Goal: Information Seeking & Learning: Learn about a topic

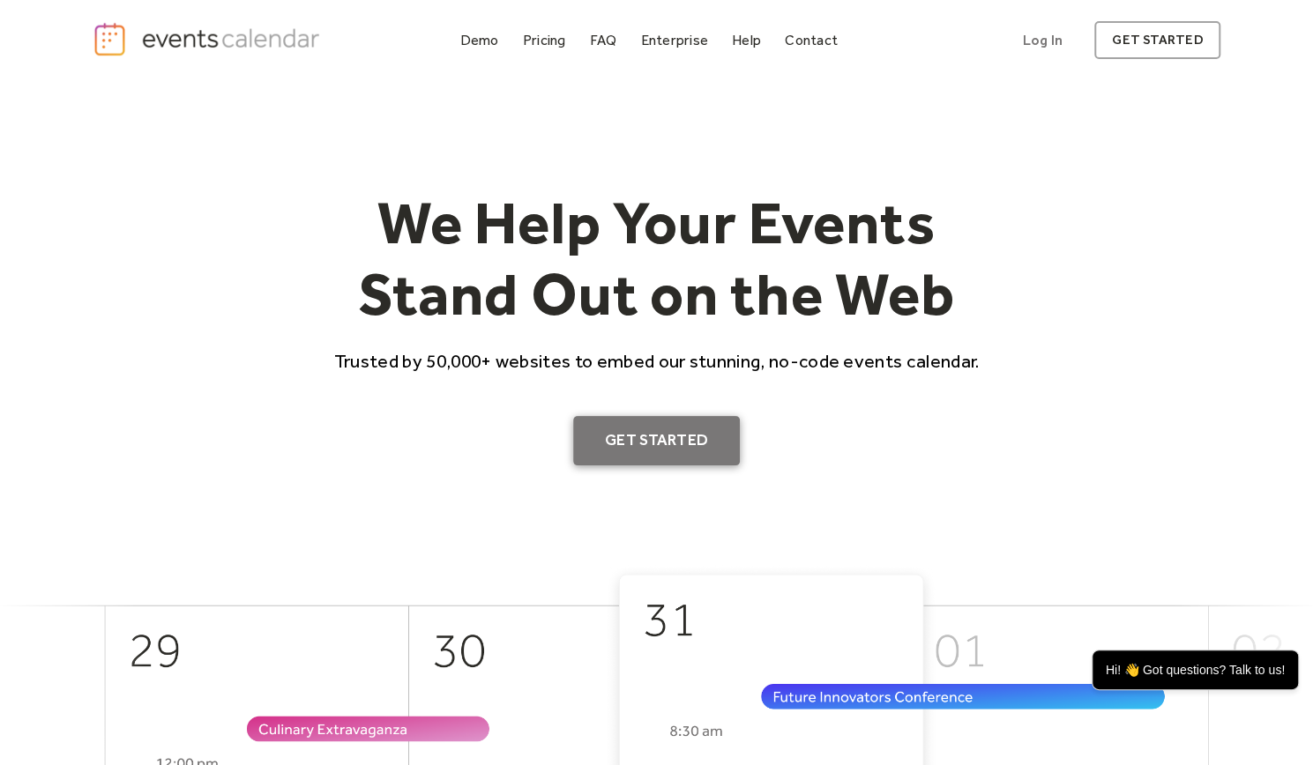
click at [665, 449] on link "Get Started" at bounding box center [656, 440] width 167 height 49
click at [476, 35] on div "Demo" at bounding box center [479, 40] width 39 height 10
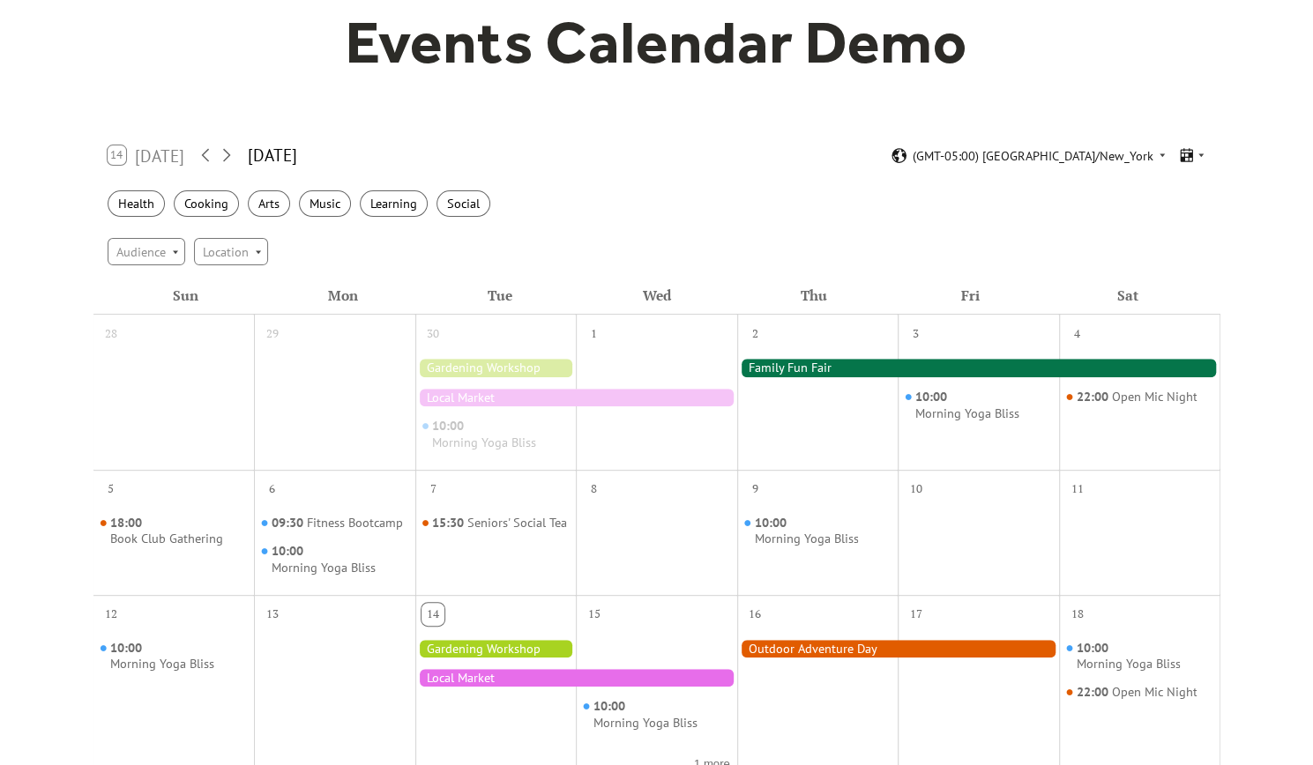
scroll to position [176, 0]
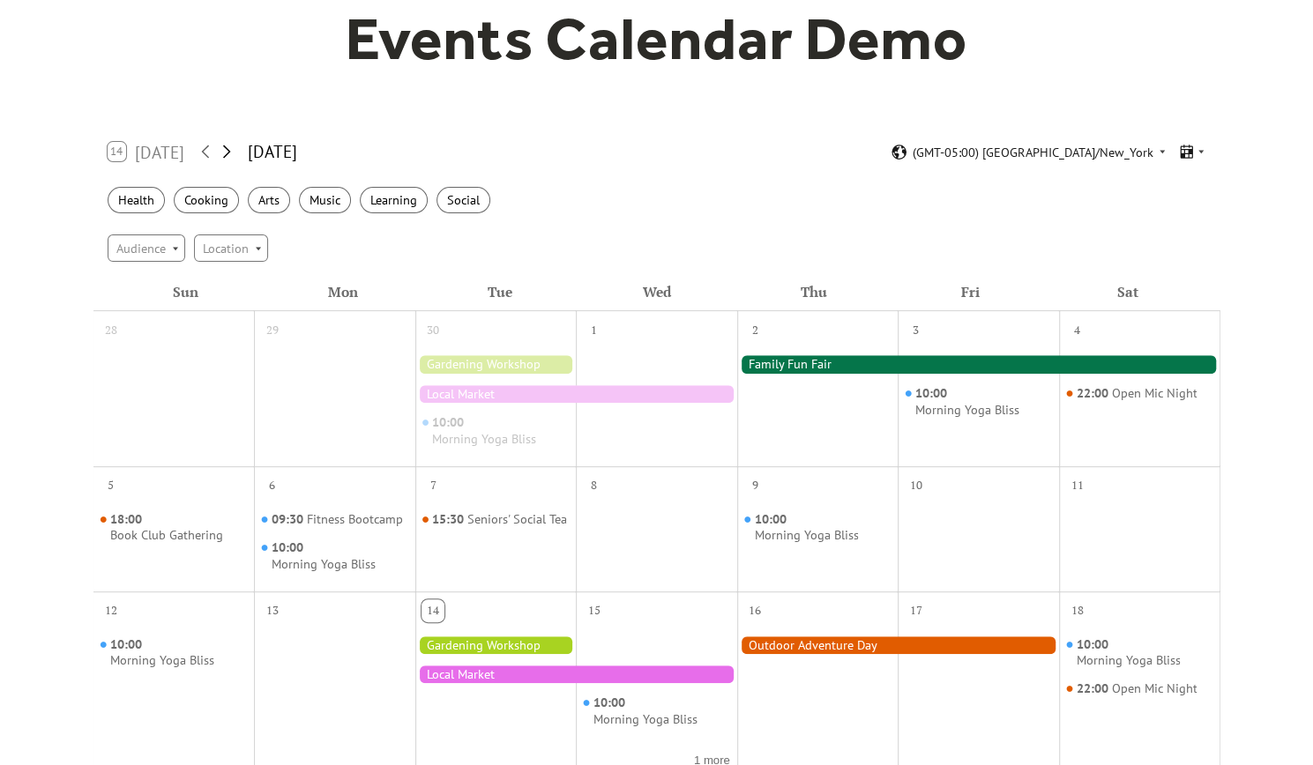
click at [230, 148] on icon at bounding box center [226, 151] width 21 height 21
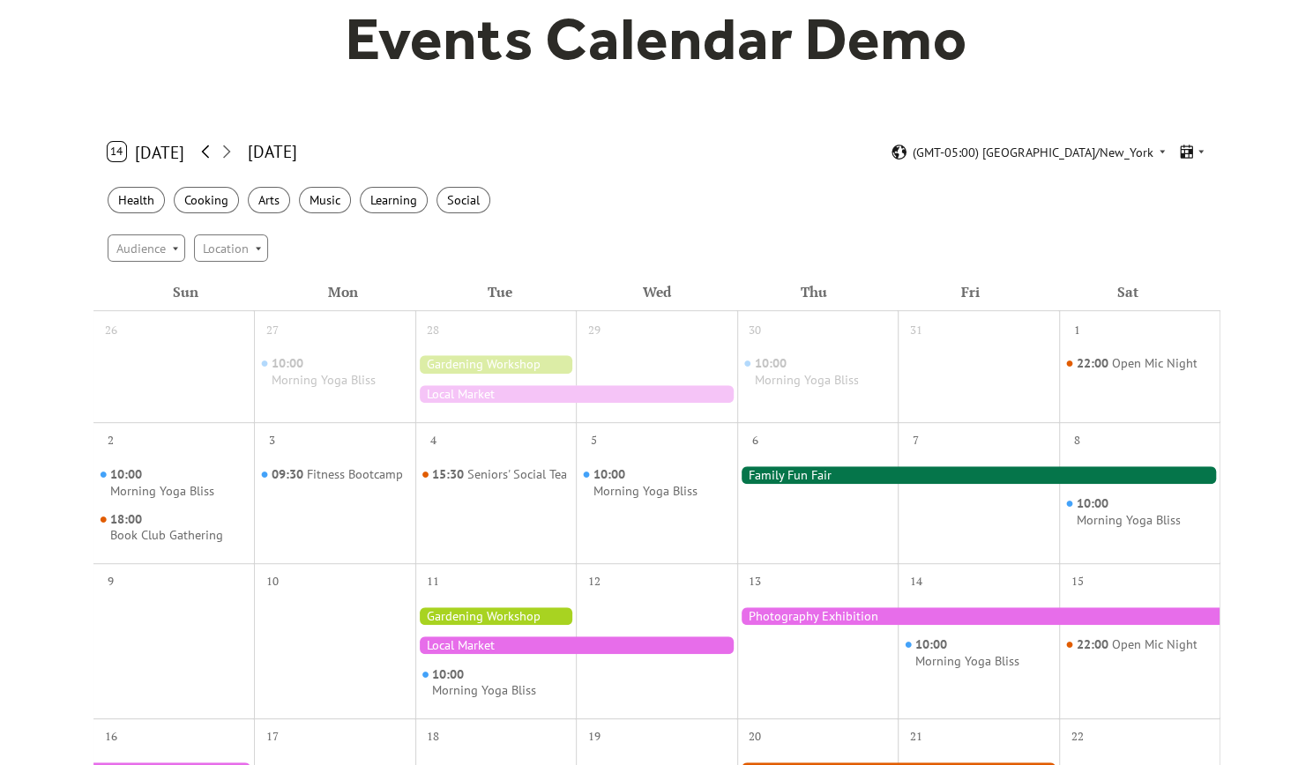
click at [201, 149] on icon at bounding box center [205, 151] width 21 height 21
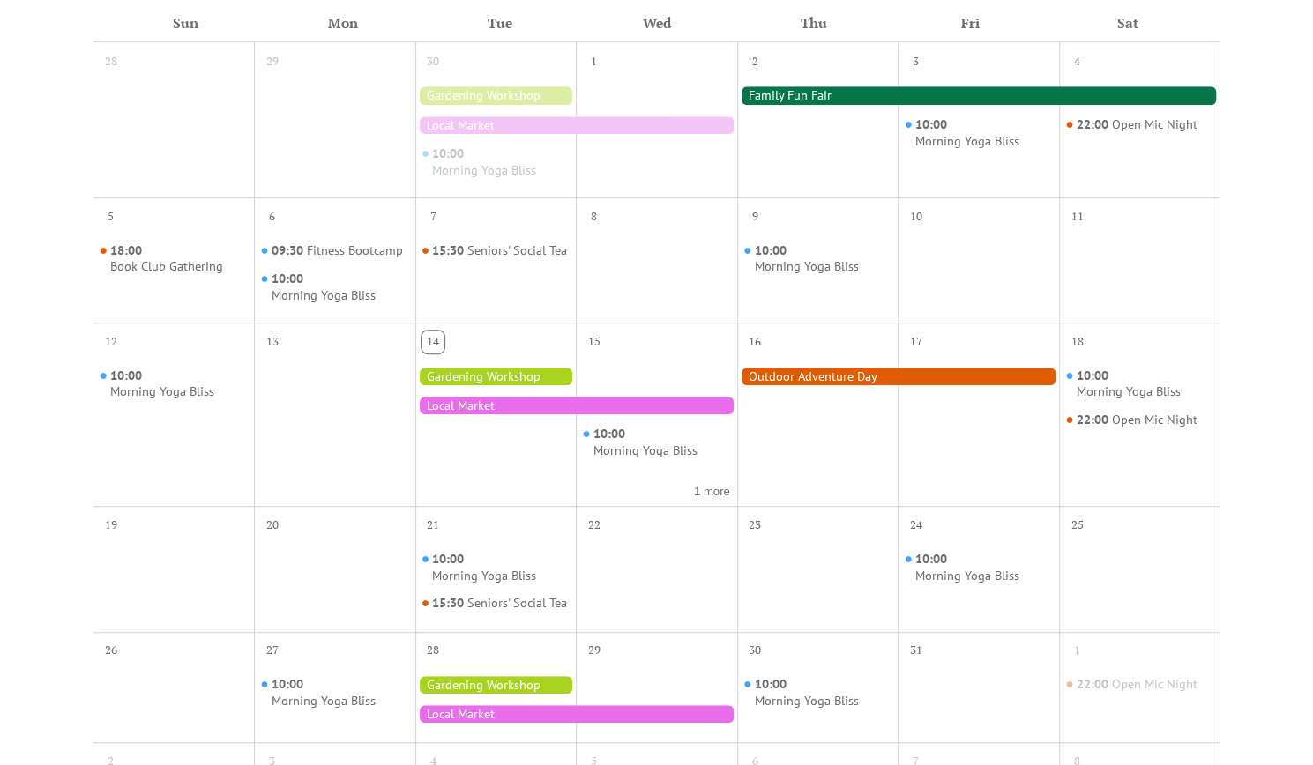
scroll to position [529, 0]
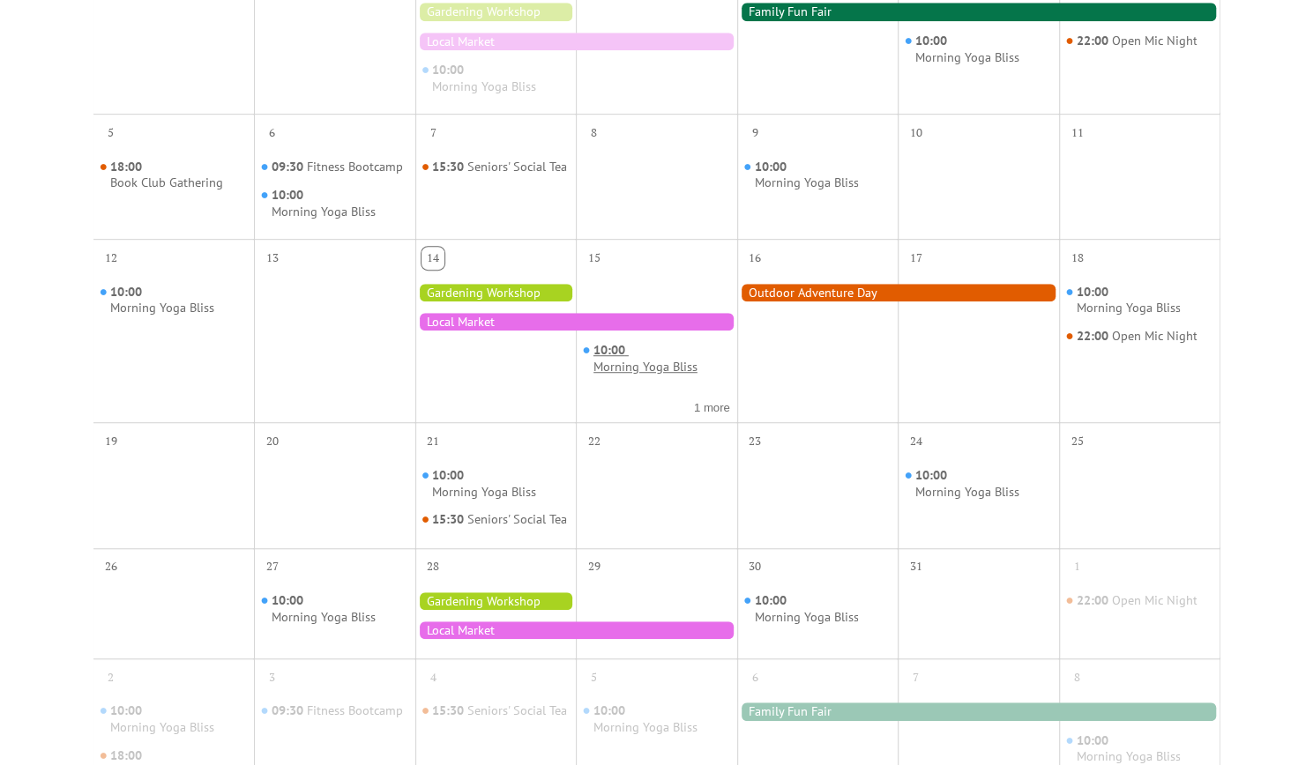
click at [624, 364] on div "Morning Yoga Bliss" at bounding box center [645, 367] width 104 height 17
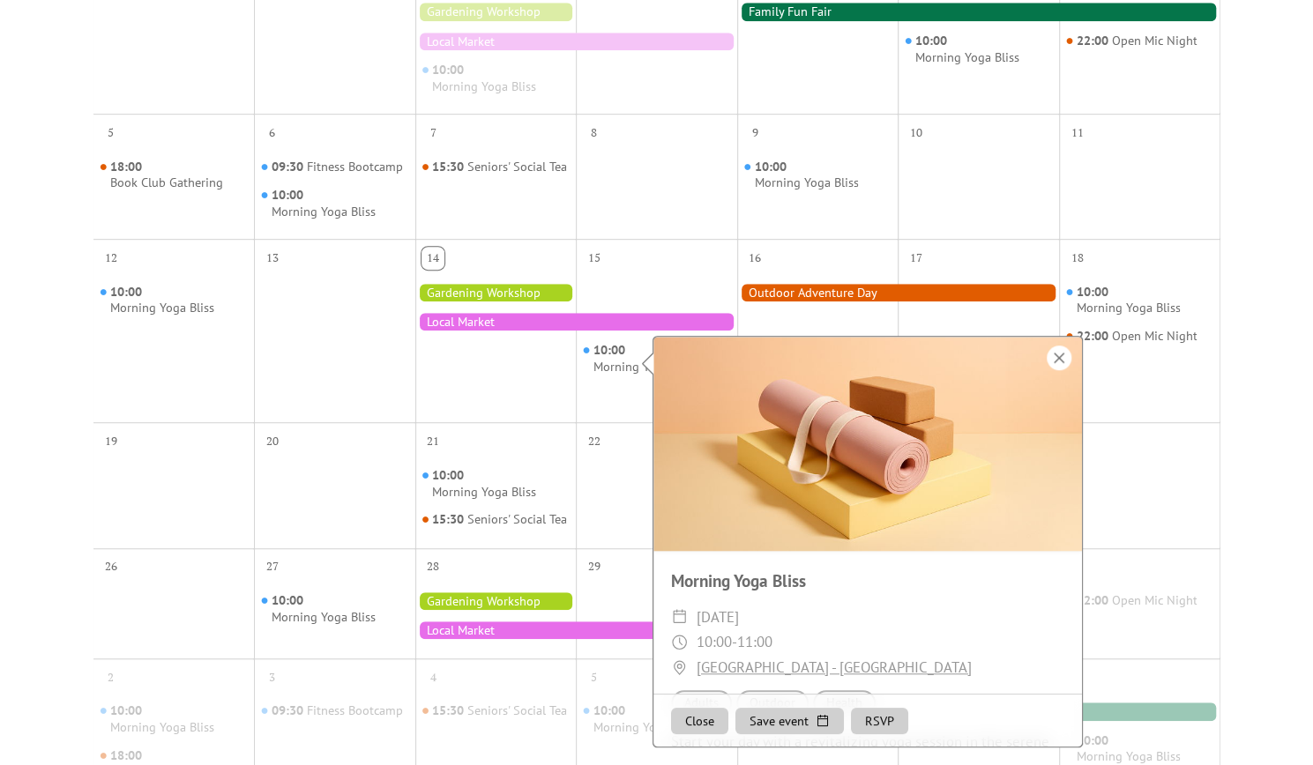
click at [1060, 356] on div at bounding box center [1059, 358] width 25 height 25
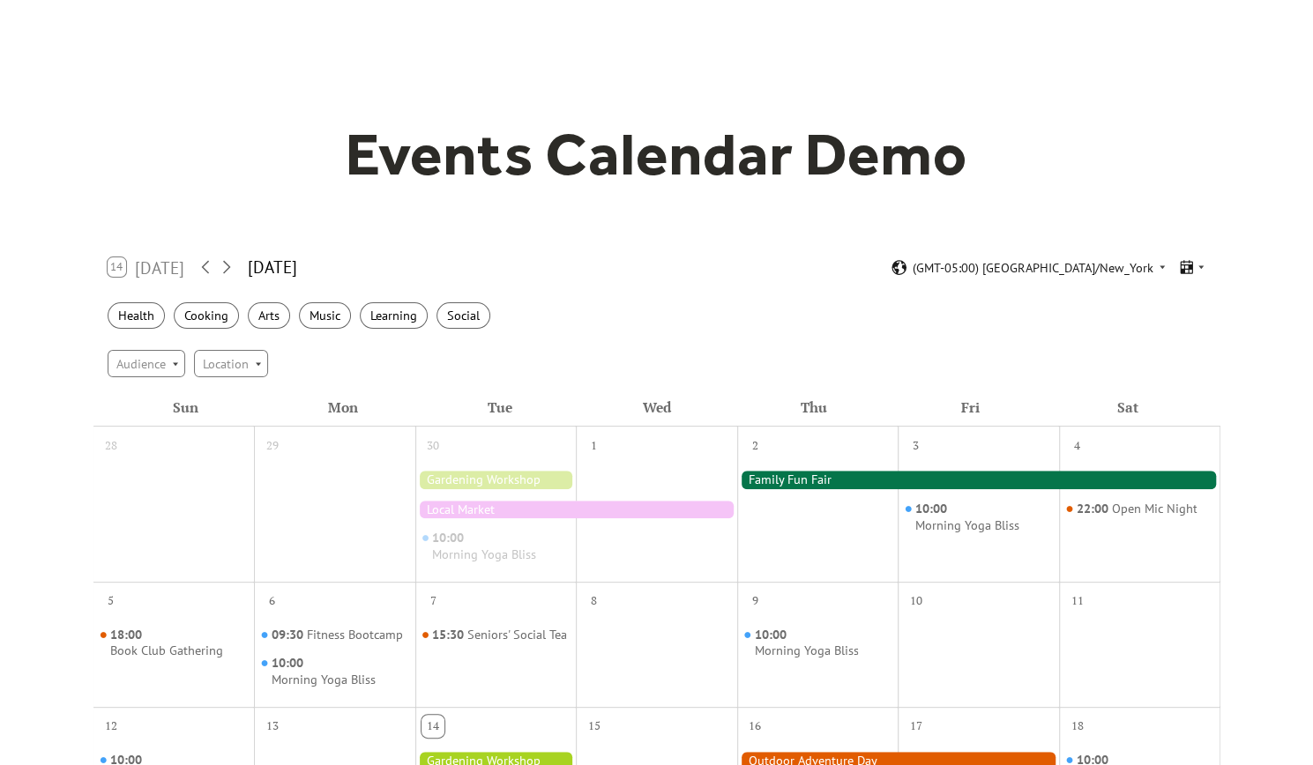
scroll to position [88, 0]
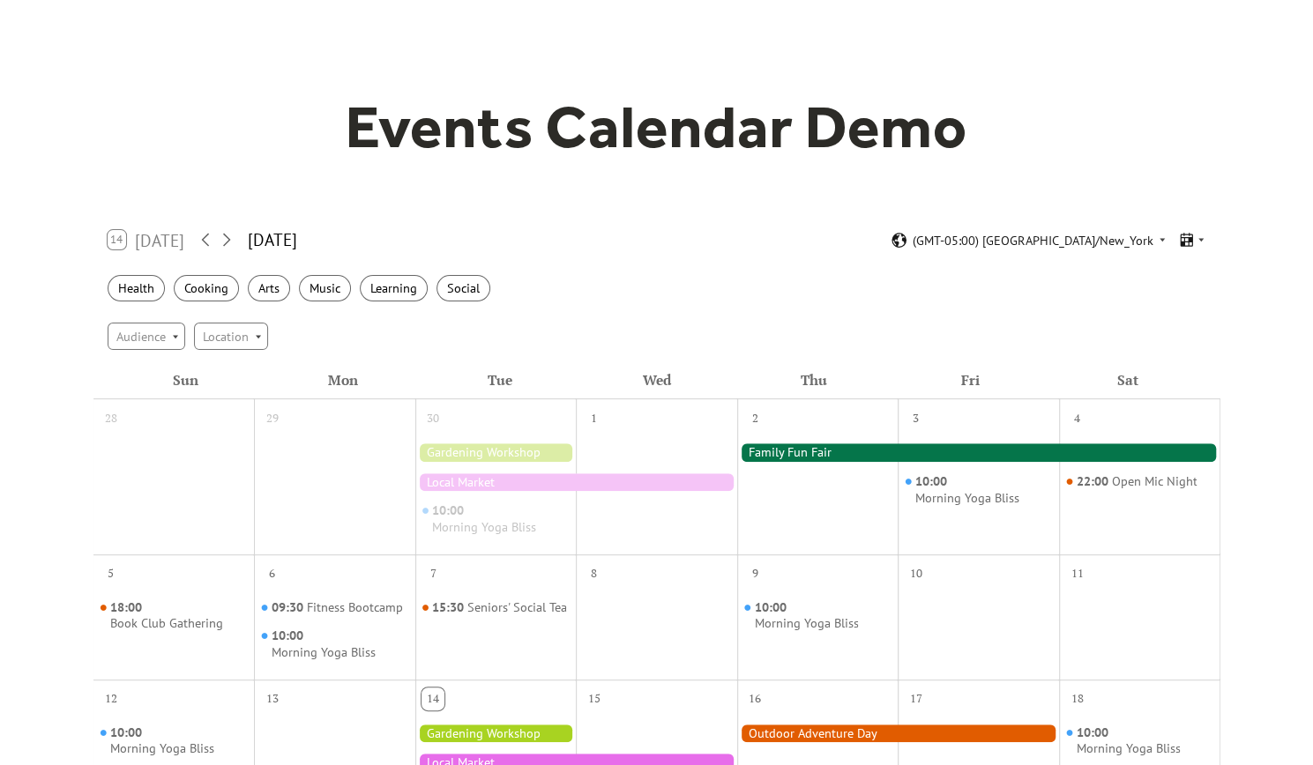
click at [152, 243] on div "14 Today" at bounding box center [147, 239] width 78 height 19
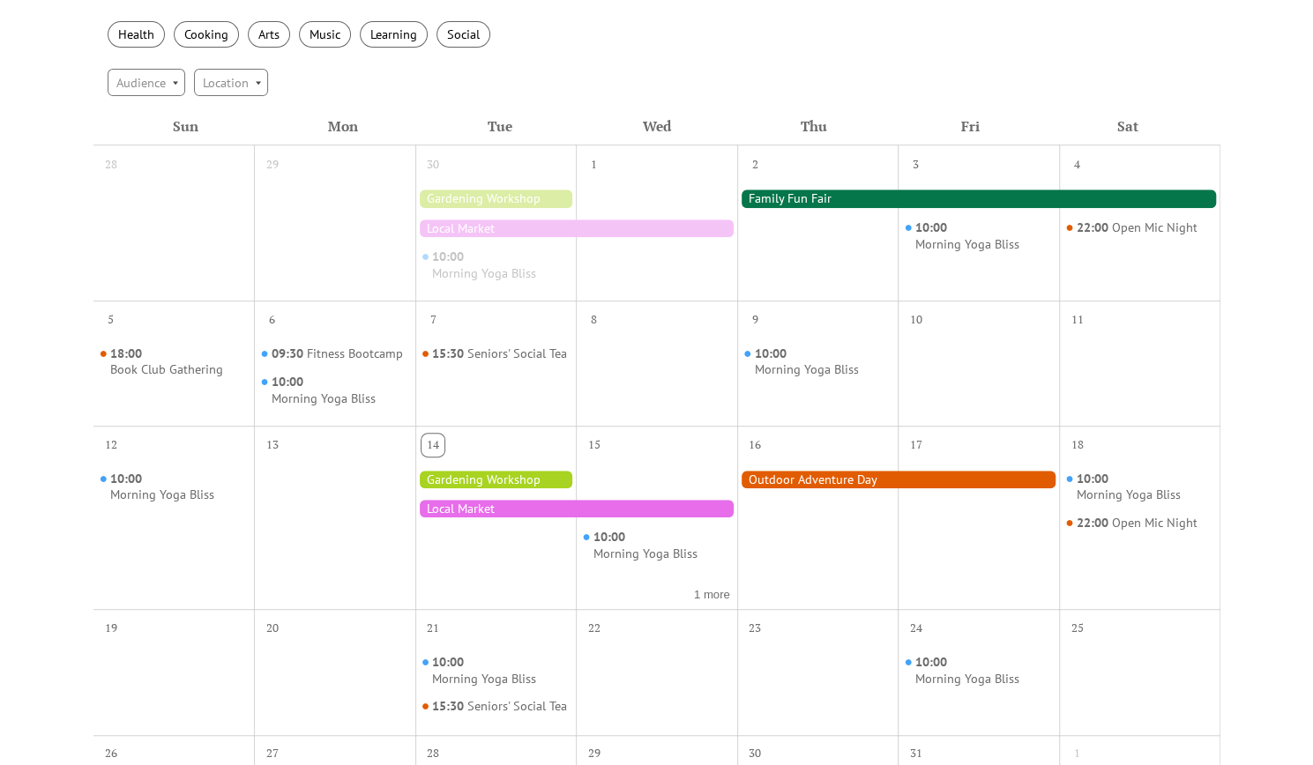
scroll to position [353, 0]
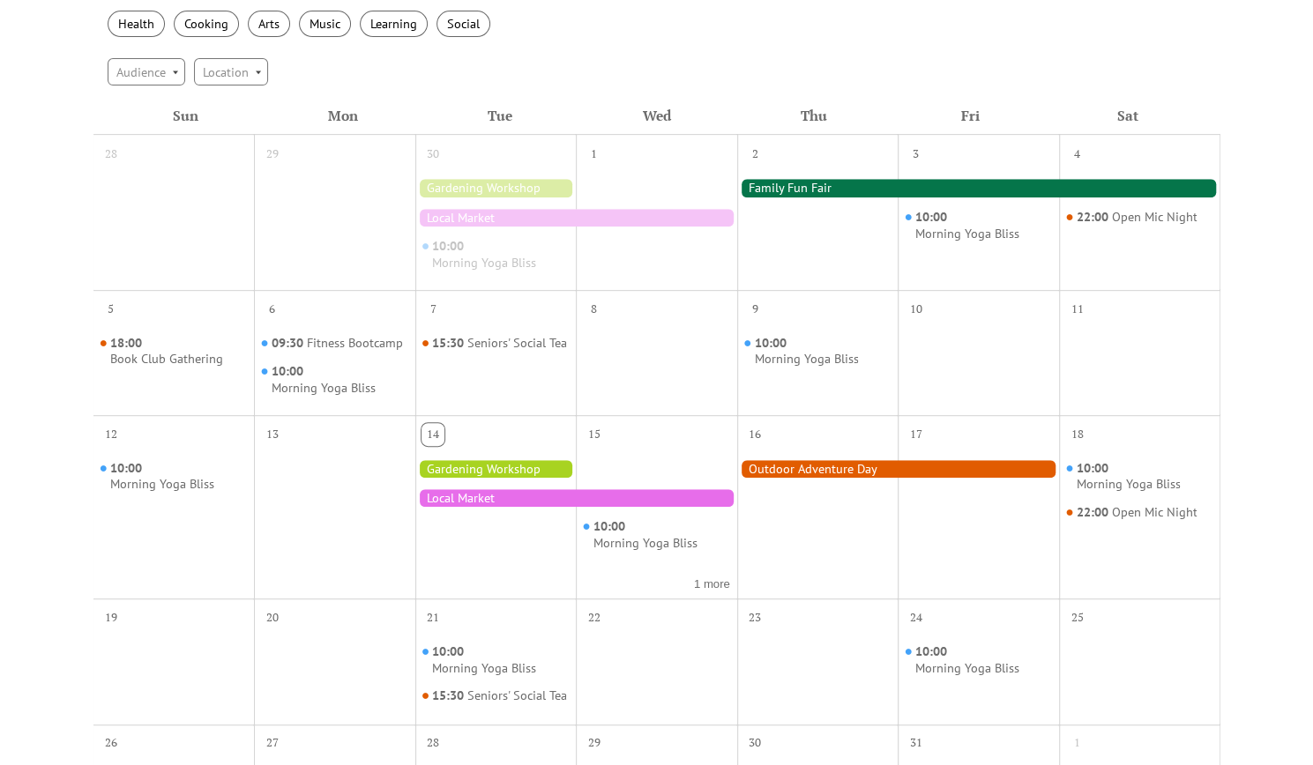
click at [584, 215] on div at bounding box center [576, 218] width 322 height 18
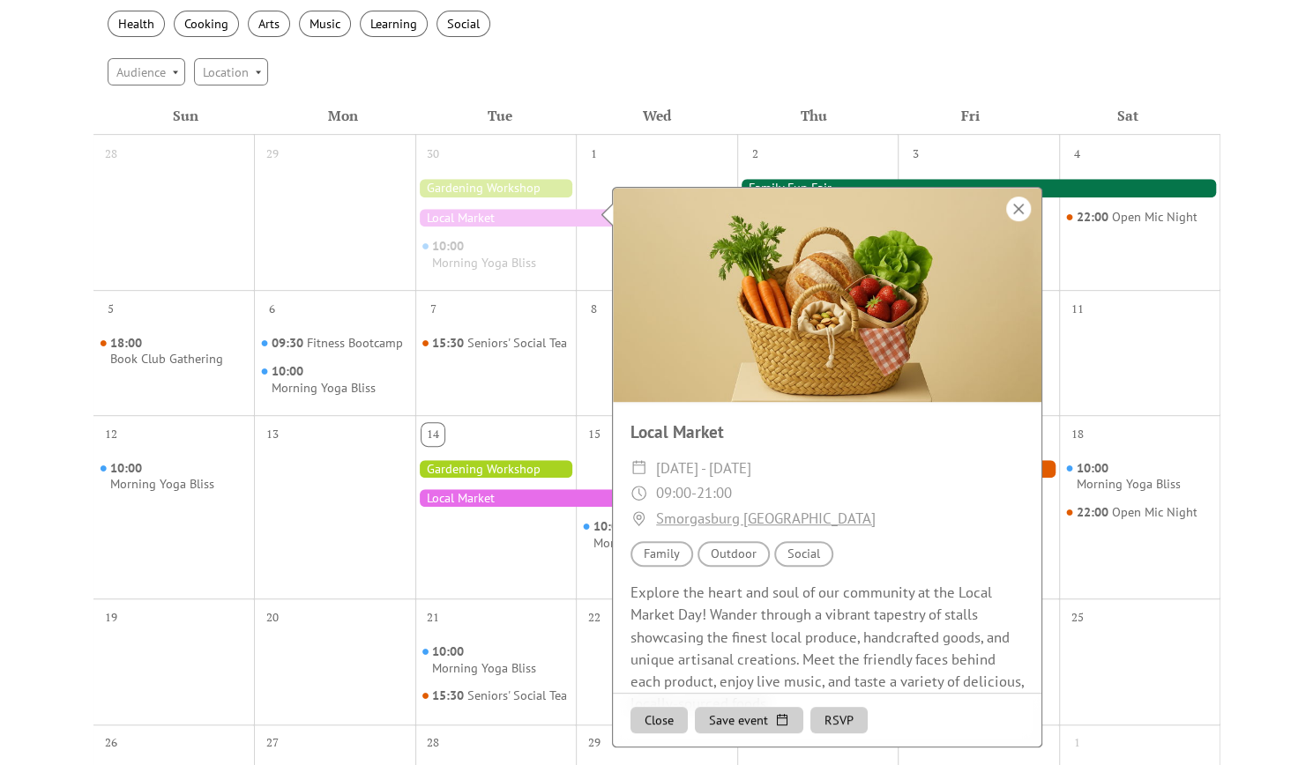
click at [1025, 207] on div at bounding box center [1018, 209] width 25 height 25
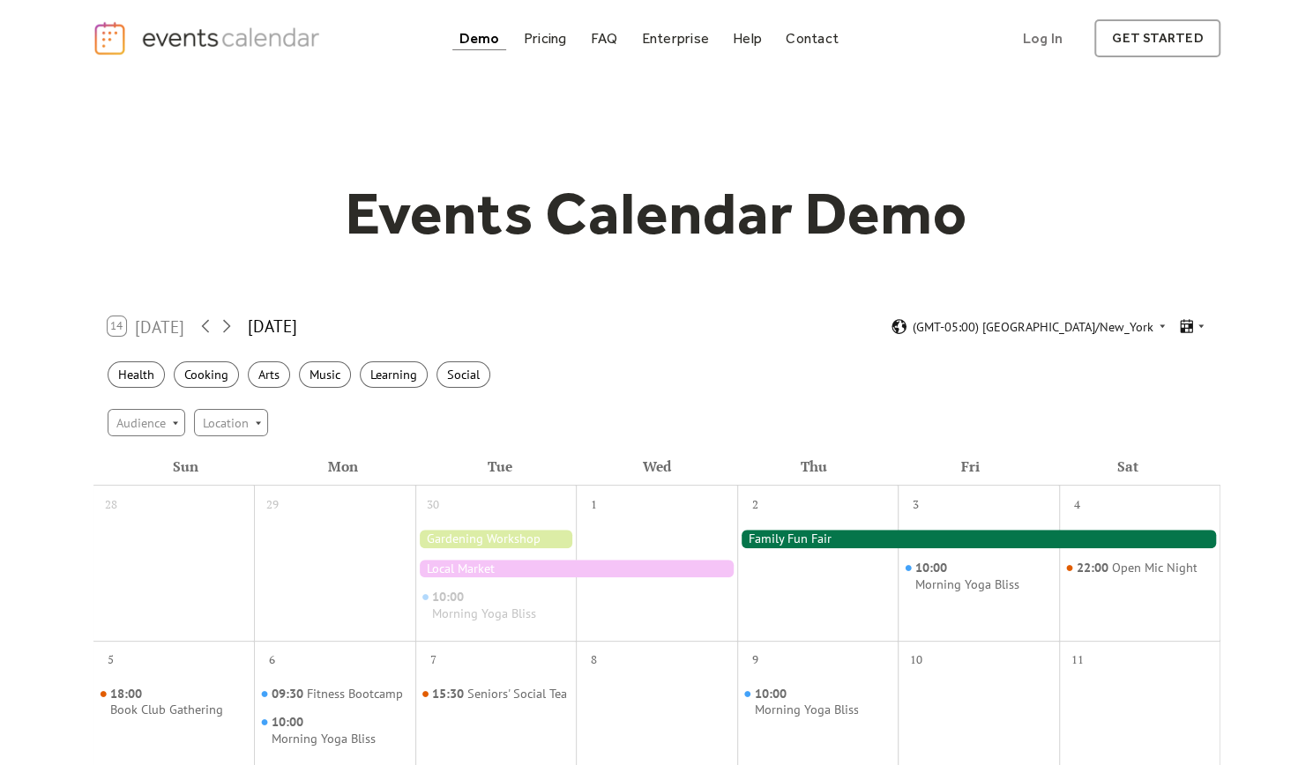
scroll to position [0, 0]
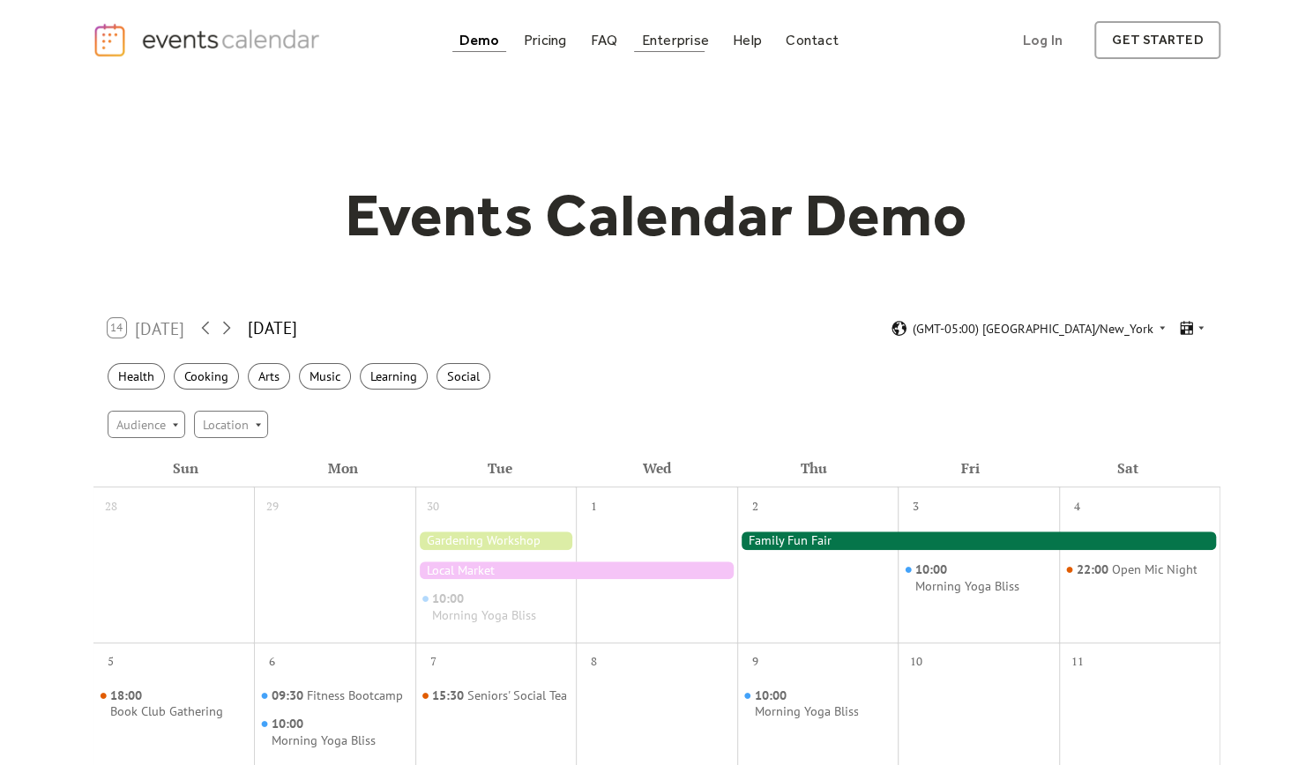
click at [664, 43] on div "Enterprise" at bounding box center [674, 40] width 67 height 10
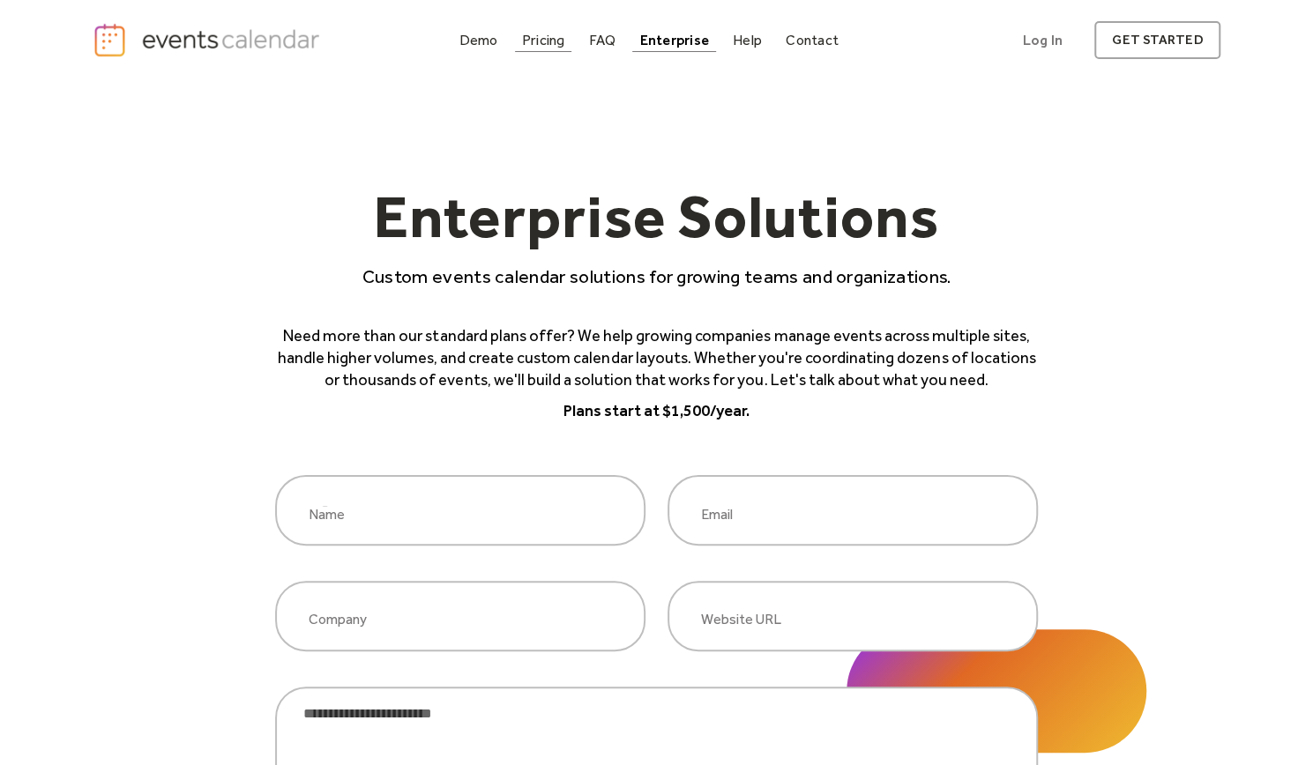
click at [556, 38] on div "Pricing" at bounding box center [543, 40] width 43 height 10
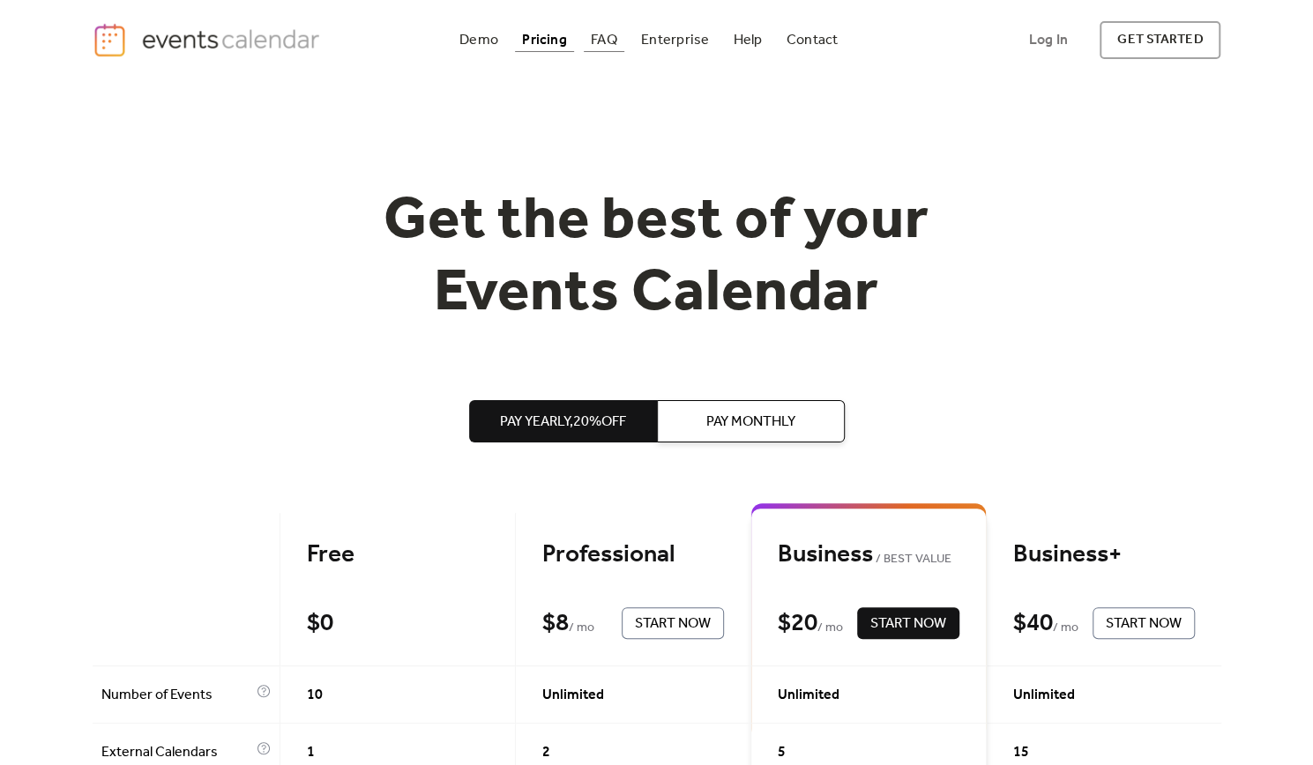
click at [596, 40] on div "FAQ" at bounding box center [604, 40] width 26 height 10
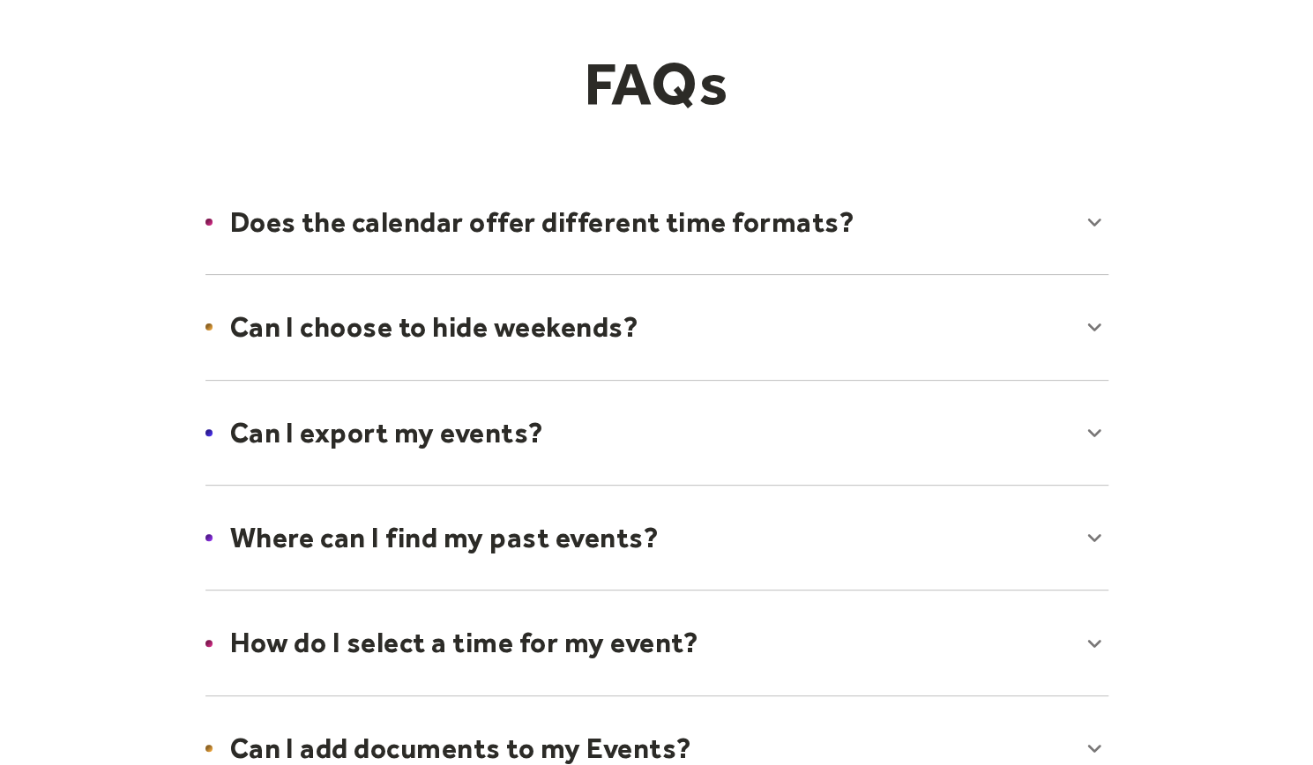
scroll to position [176, 0]
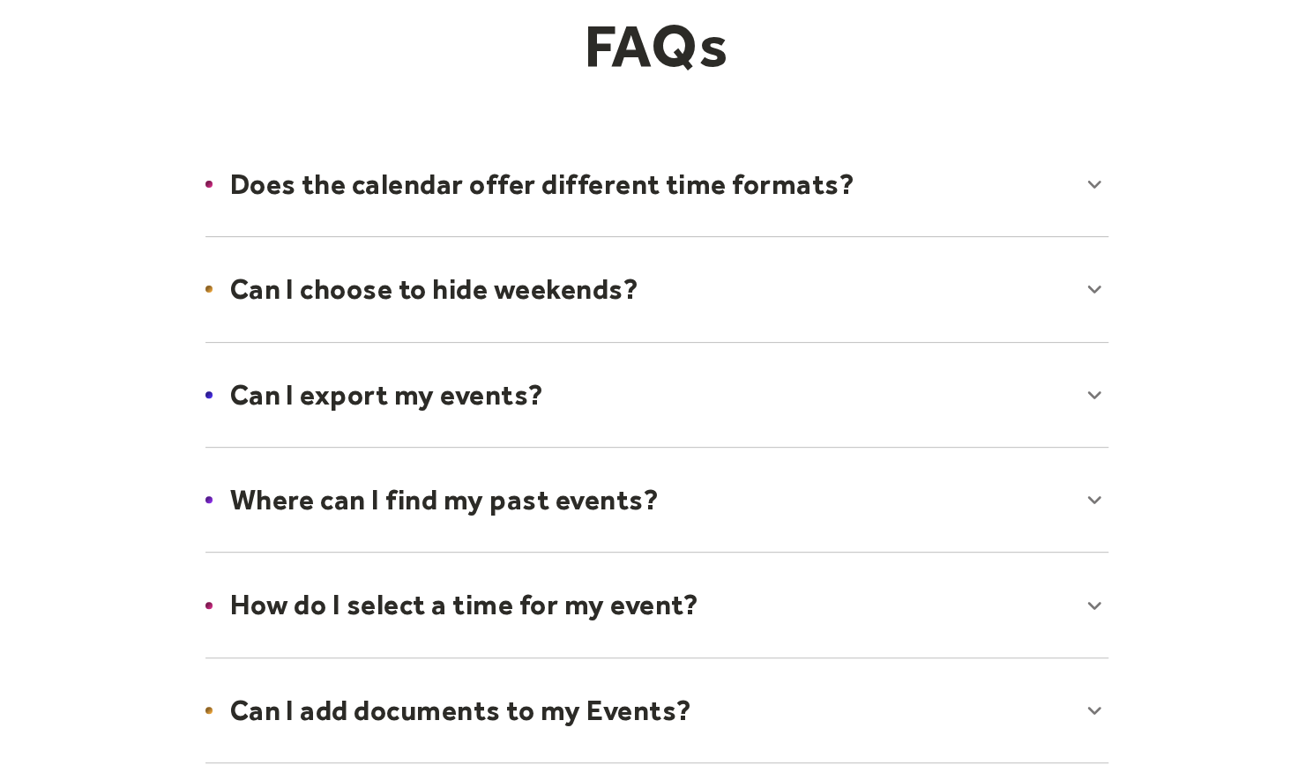
click at [347, 202] on div at bounding box center [657, 185] width 938 height 108
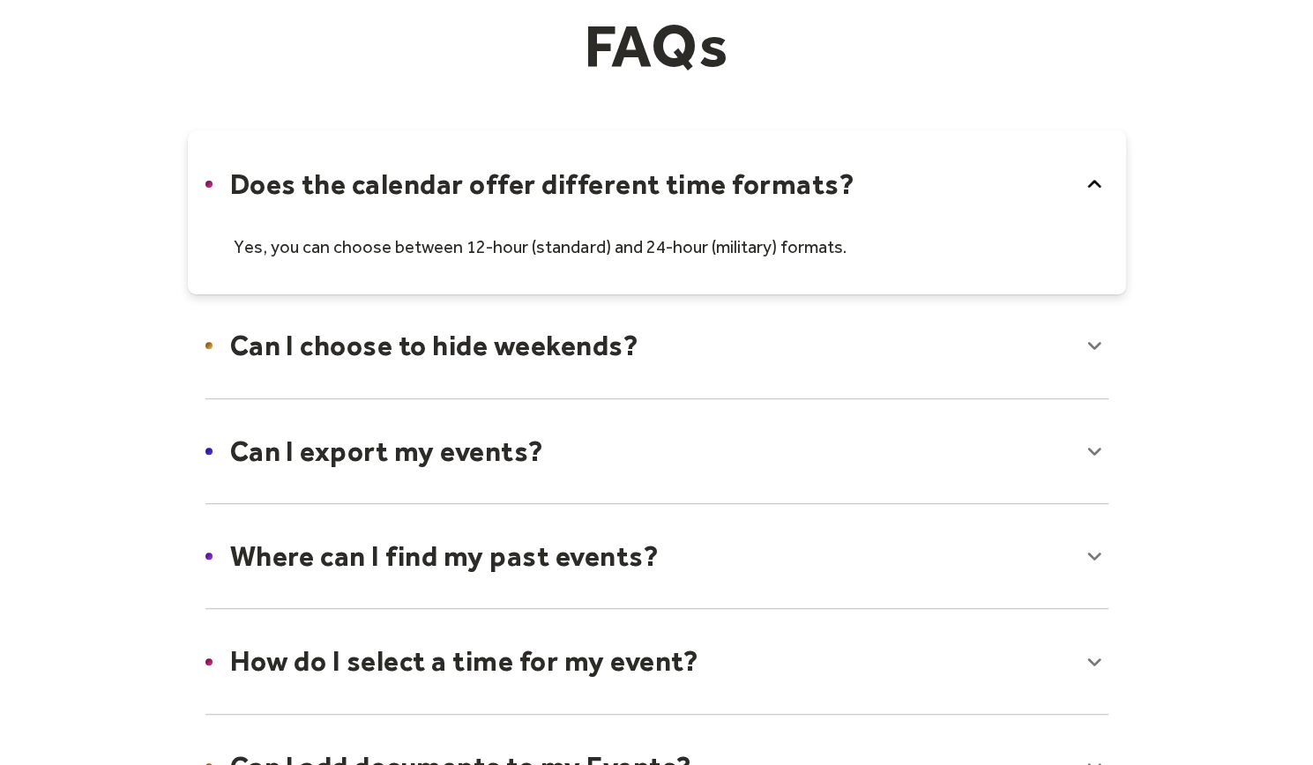
click at [347, 202] on div at bounding box center [657, 213] width 938 height 164
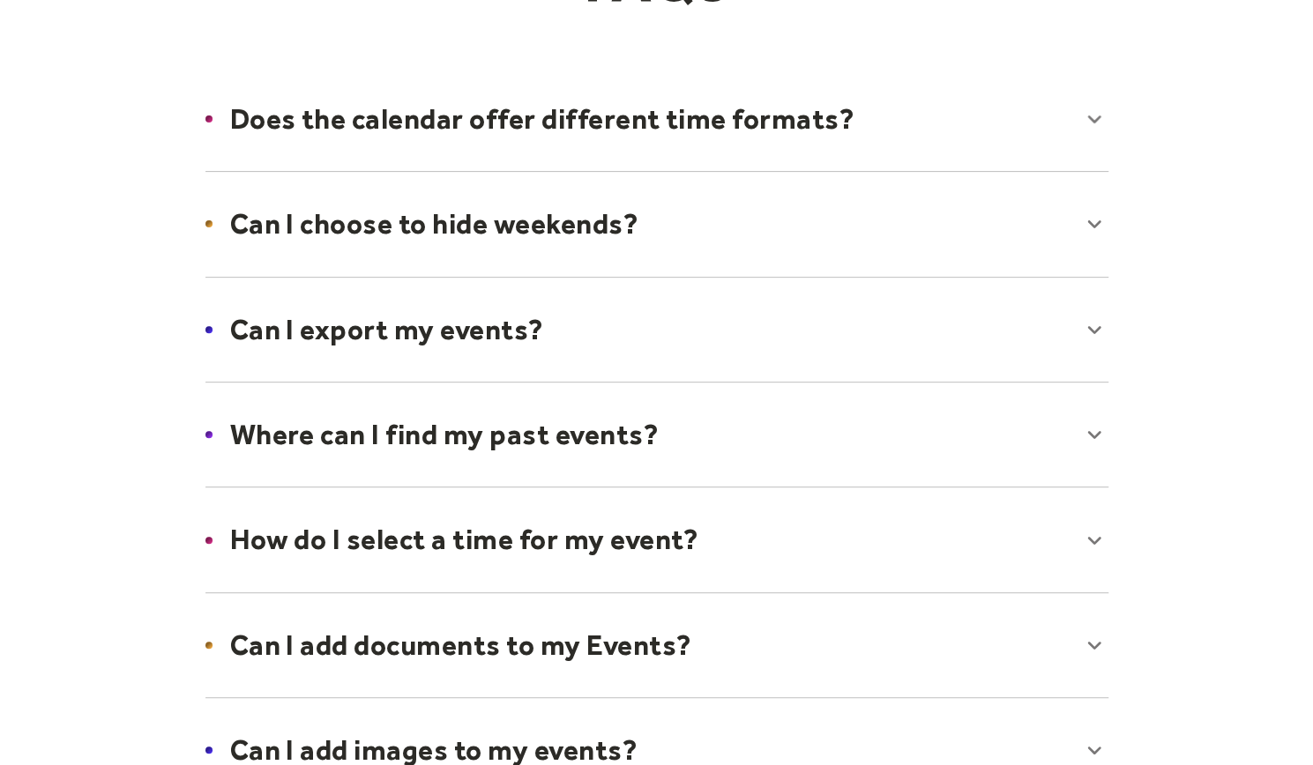
scroll to position [265, 0]
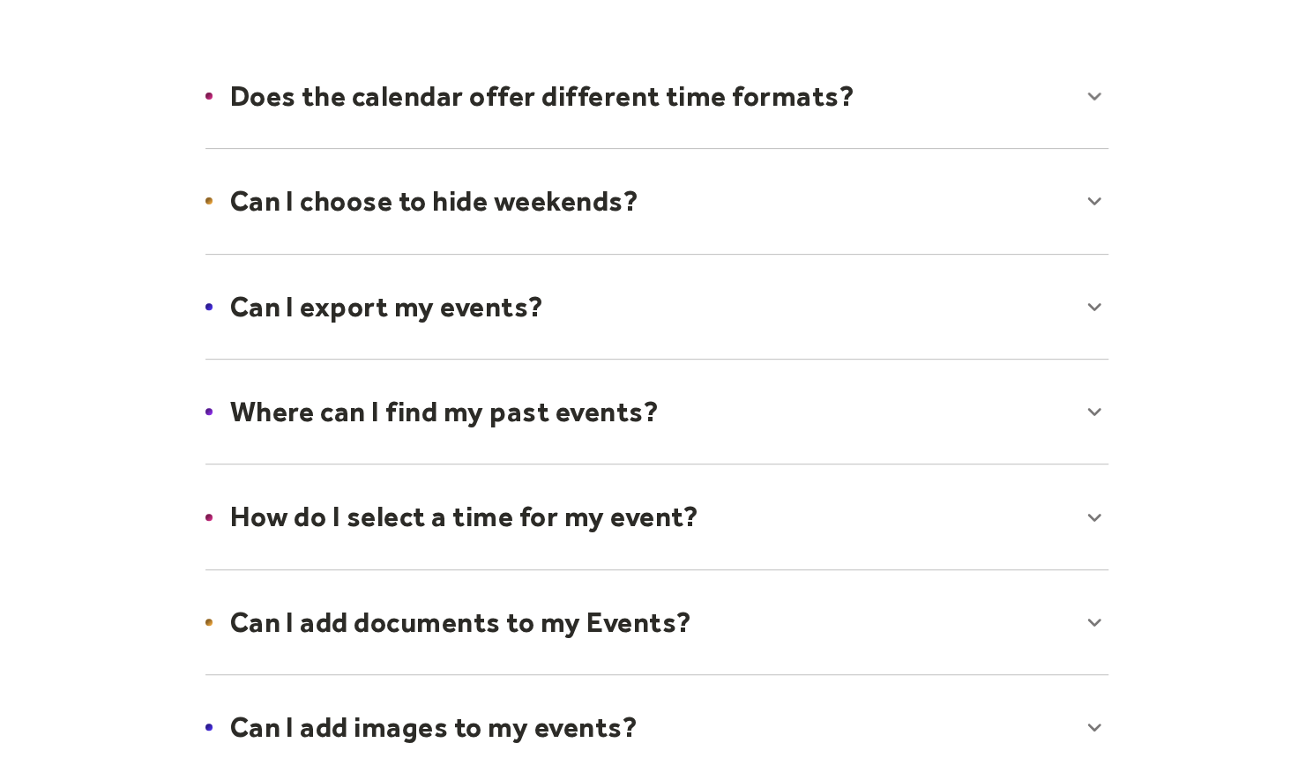
click at [295, 223] on div at bounding box center [657, 201] width 938 height 108
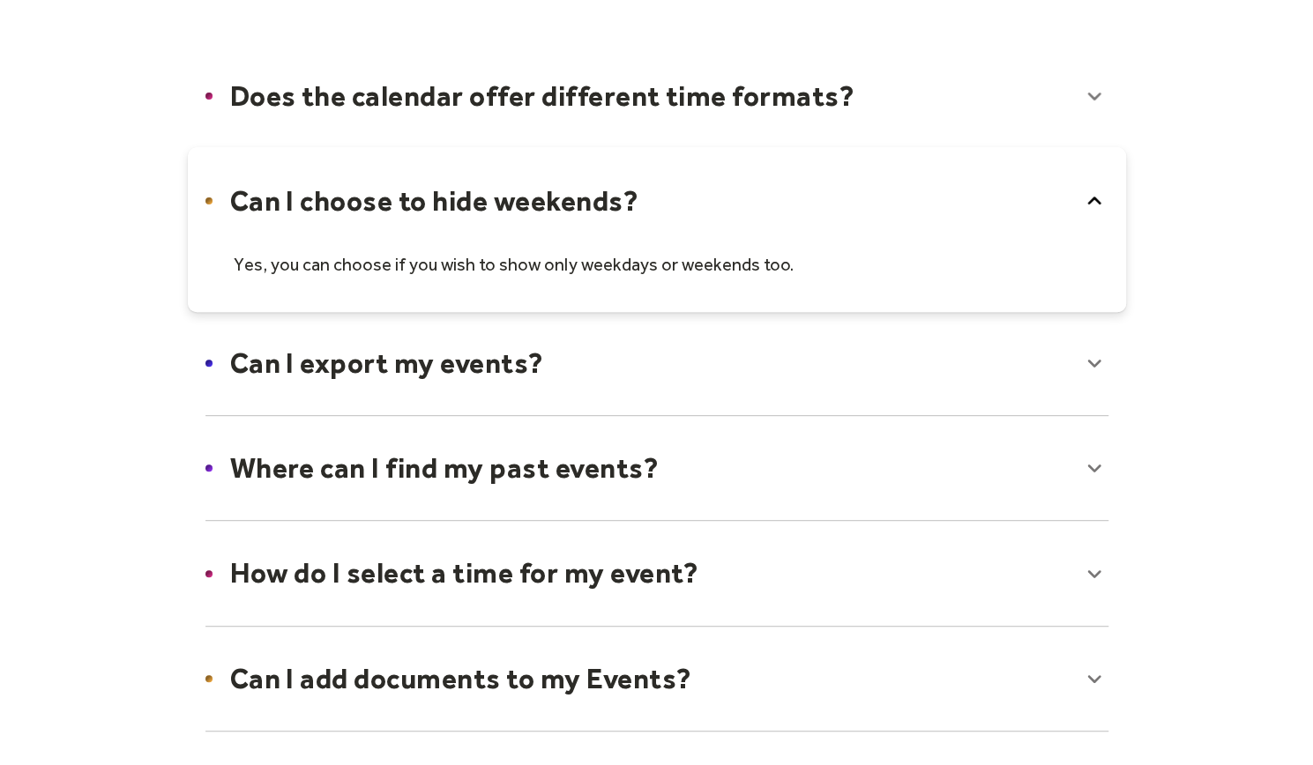
click at [295, 223] on div at bounding box center [657, 229] width 938 height 164
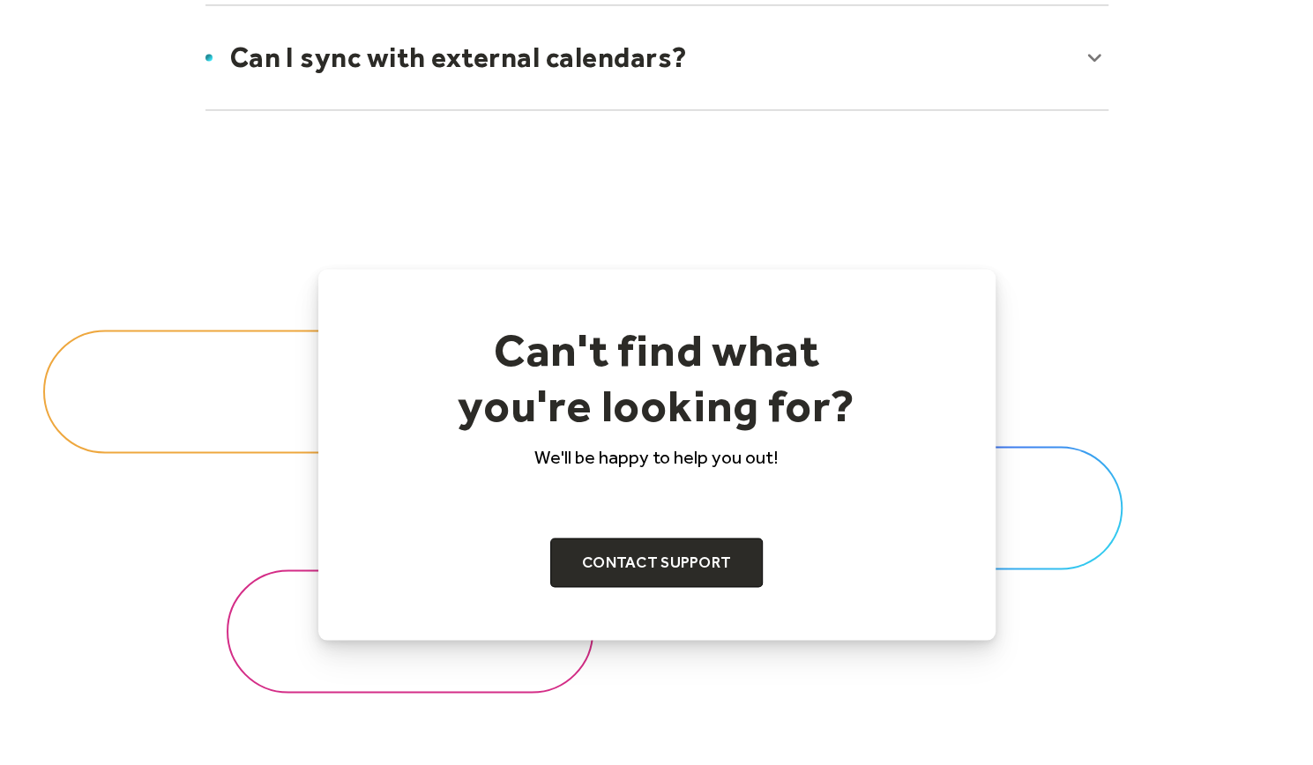
scroll to position [1499, 0]
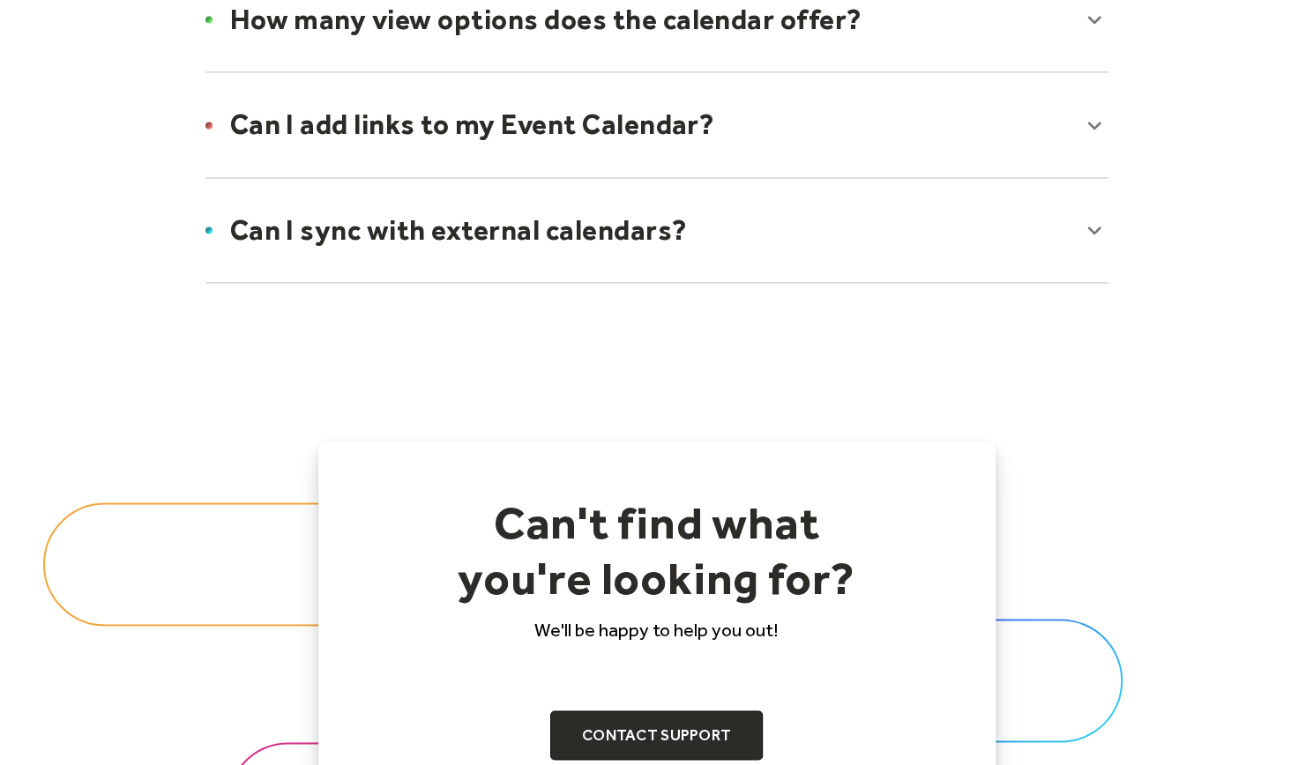
click at [342, 245] on div at bounding box center [657, 230] width 938 height 108
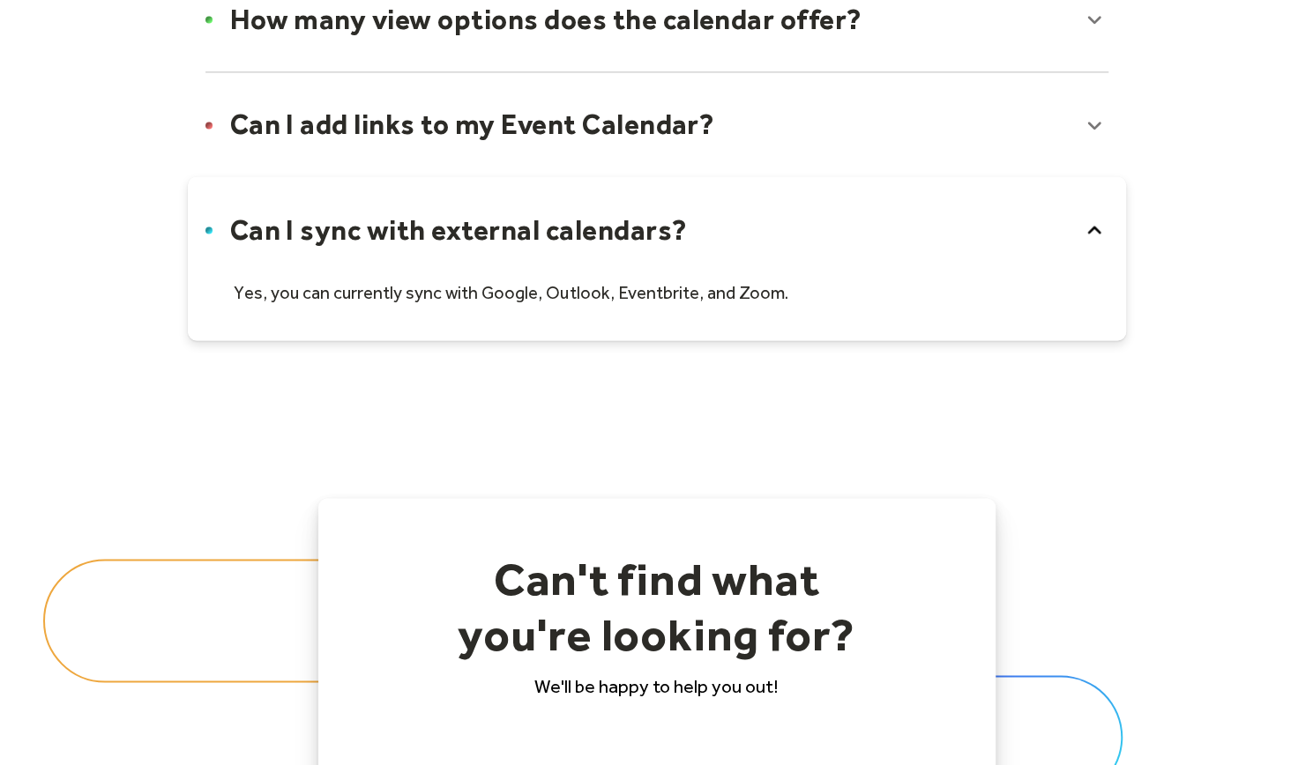
click at [319, 243] on div at bounding box center [657, 258] width 938 height 164
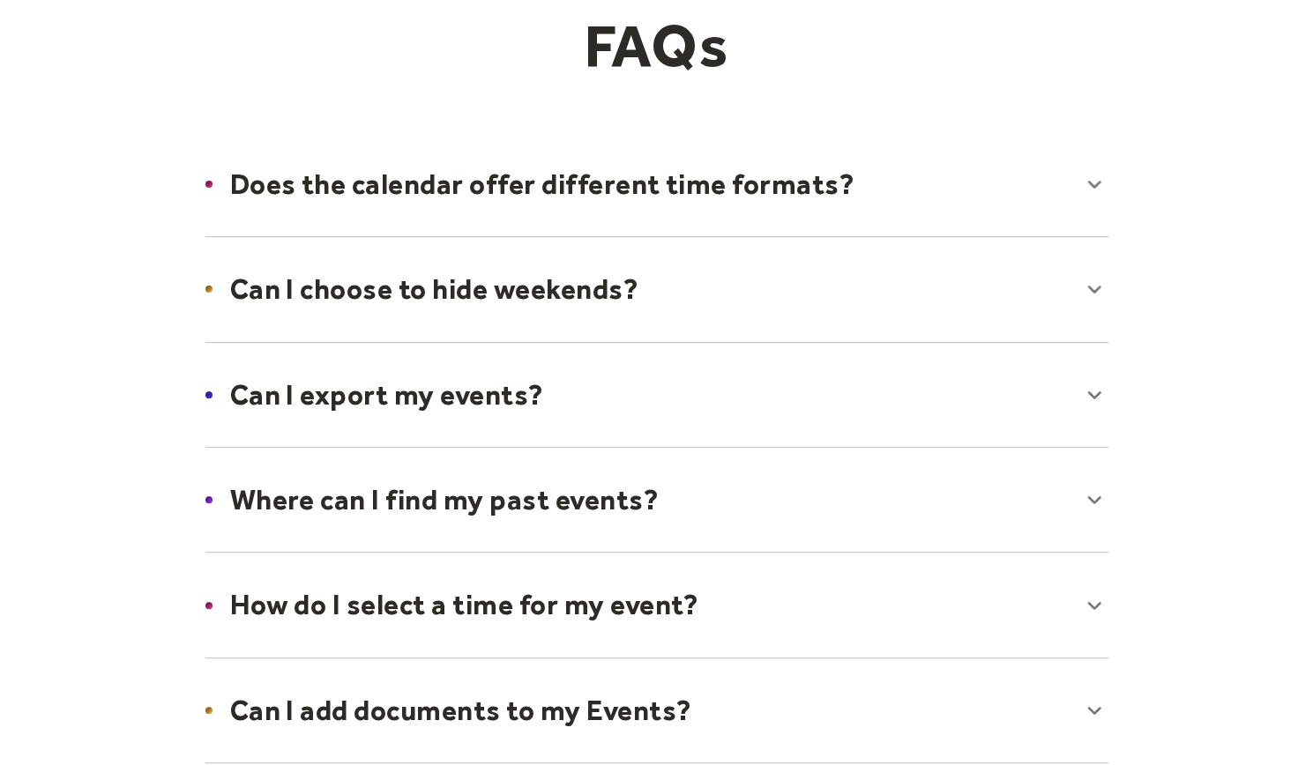
scroll to position [0, 0]
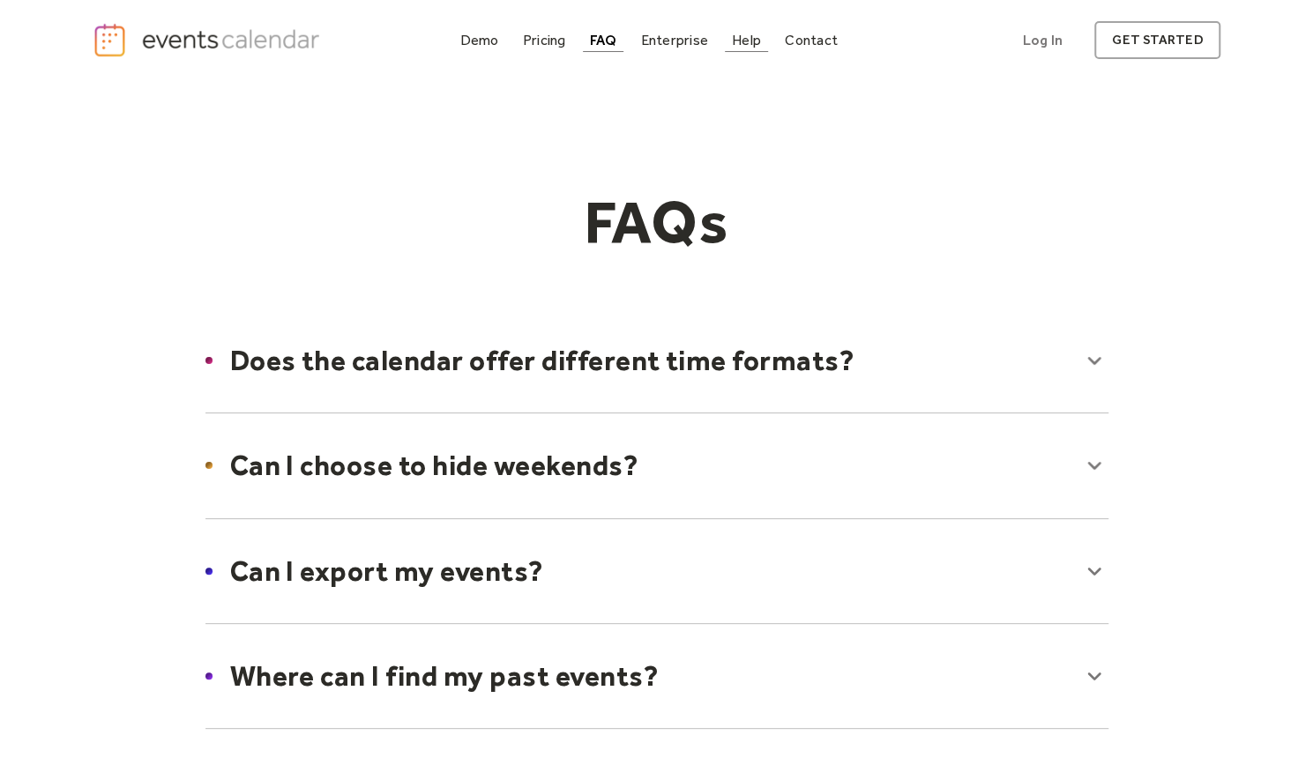
click at [750, 41] on div "Help" at bounding box center [746, 40] width 29 height 10
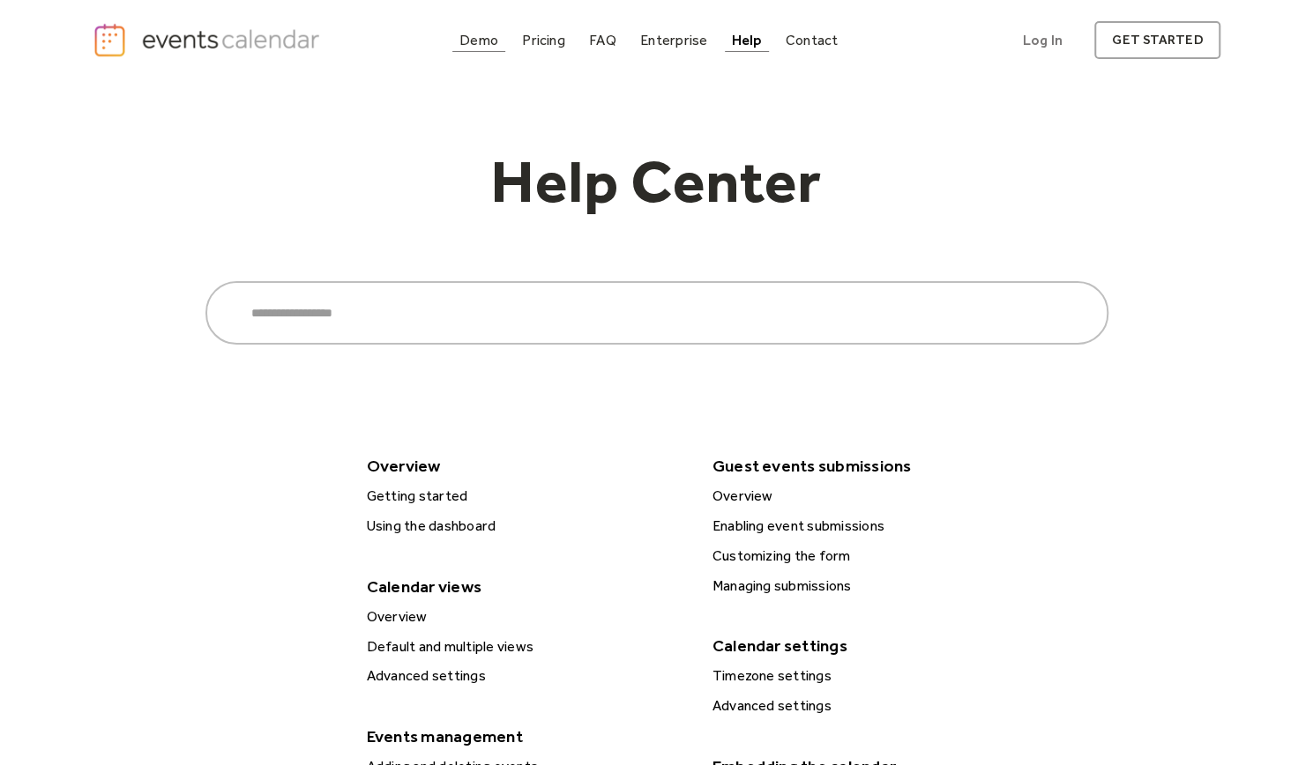
click at [481, 45] on div "Demo" at bounding box center [478, 40] width 39 height 10
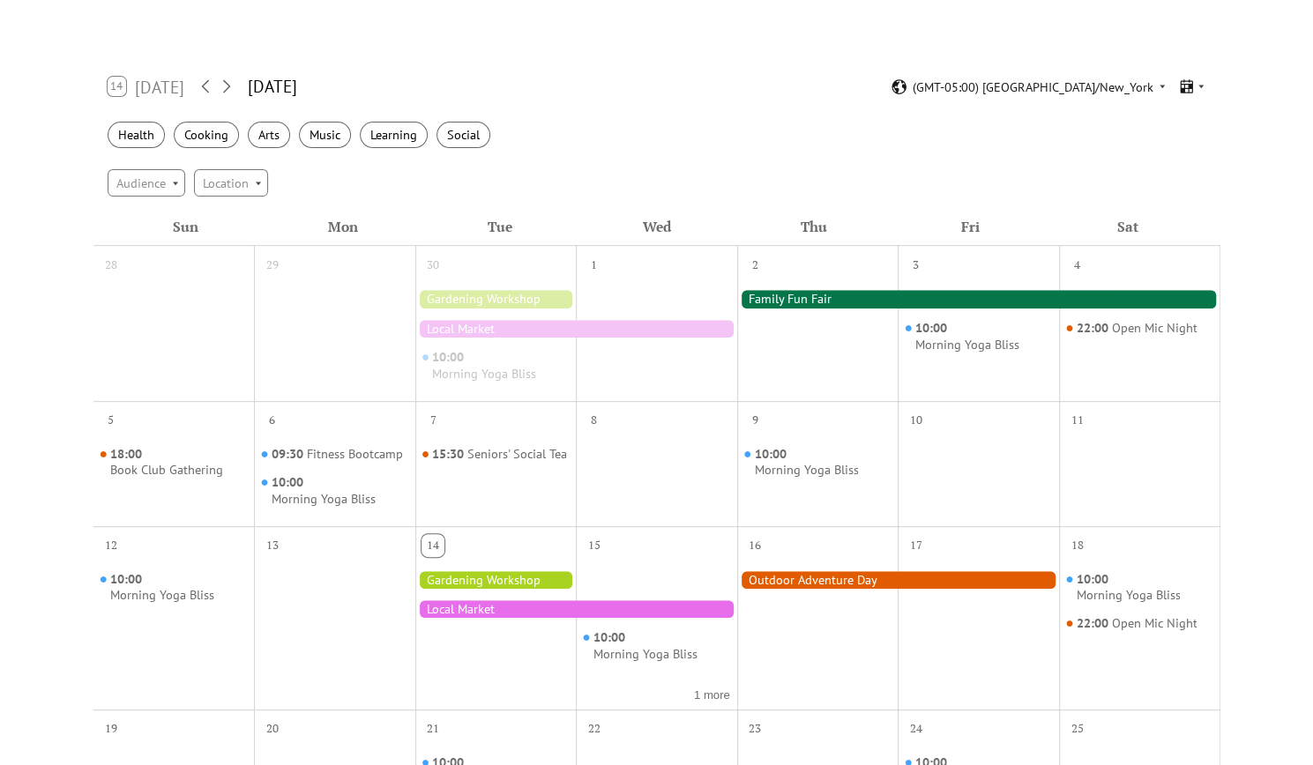
scroll to position [265, 0]
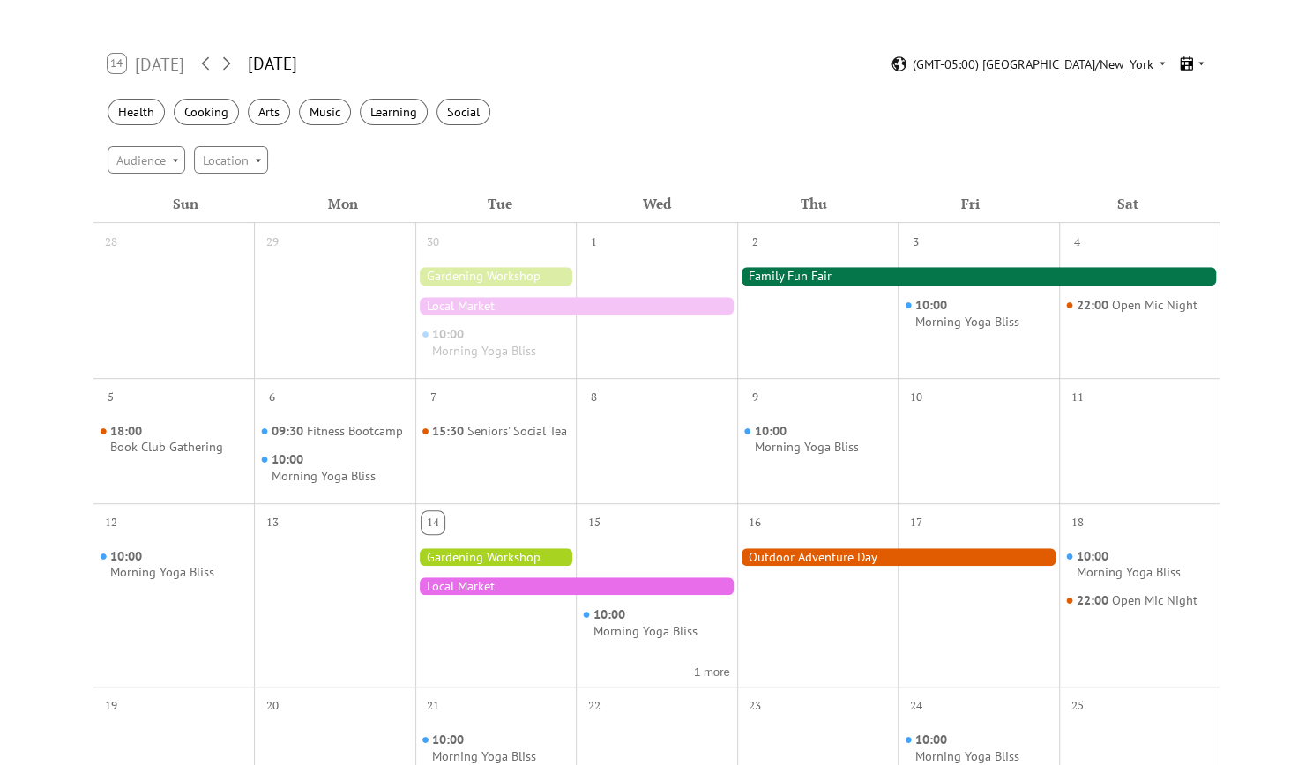
click at [1198, 68] on icon at bounding box center [1201, 63] width 11 height 11
click at [1179, 113] on span "Cards" at bounding box center [1167, 112] width 30 height 19
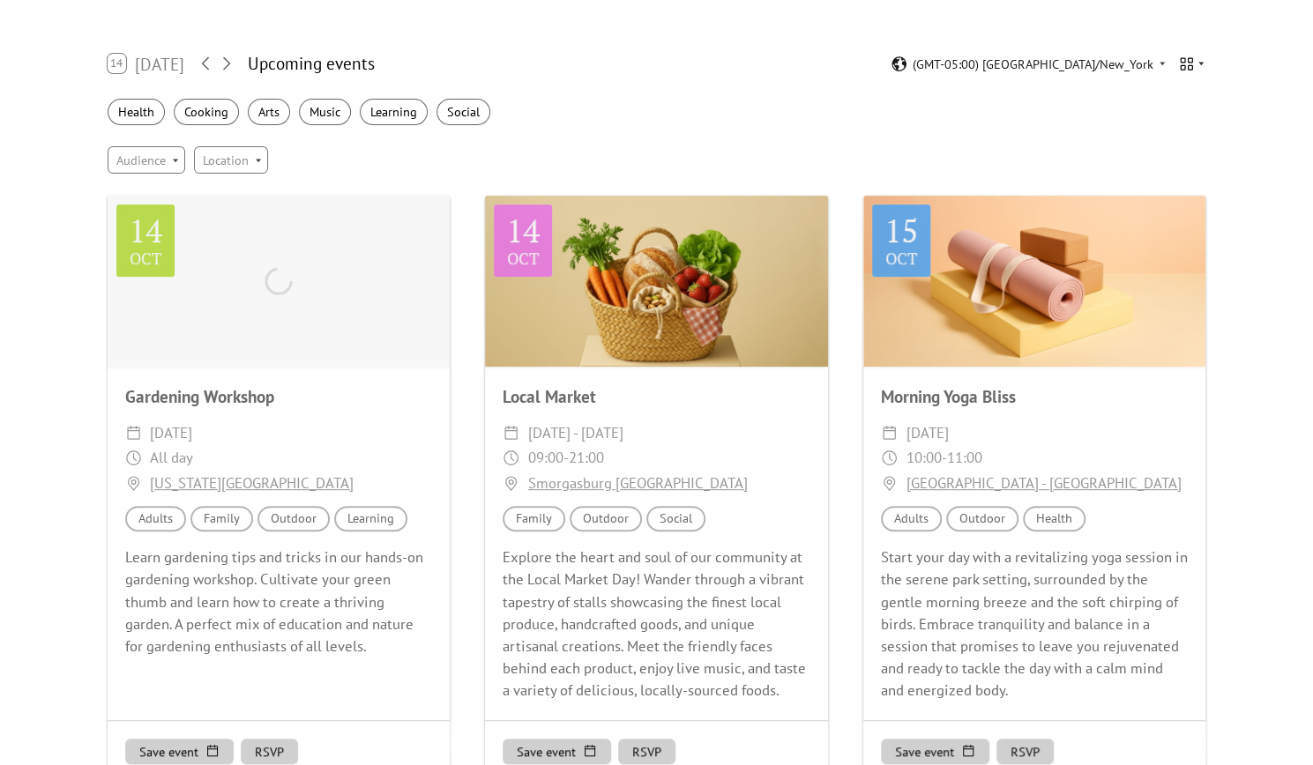
click at [1198, 64] on icon at bounding box center [1201, 63] width 11 height 11
click at [1185, 138] on span "Agenda" at bounding box center [1172, 139] width 41 height 19
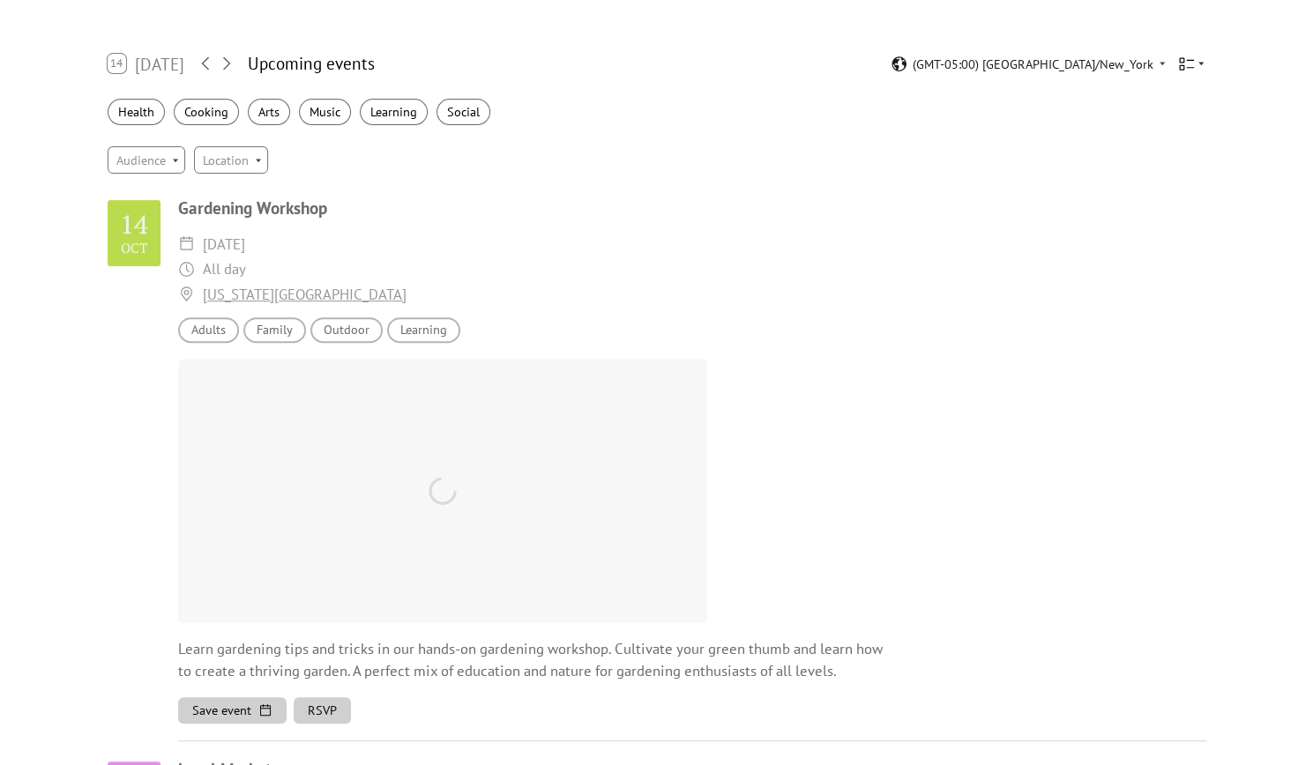
click at [1196, 63] on icon at bounding box center [1201, 63] width 11 height 11
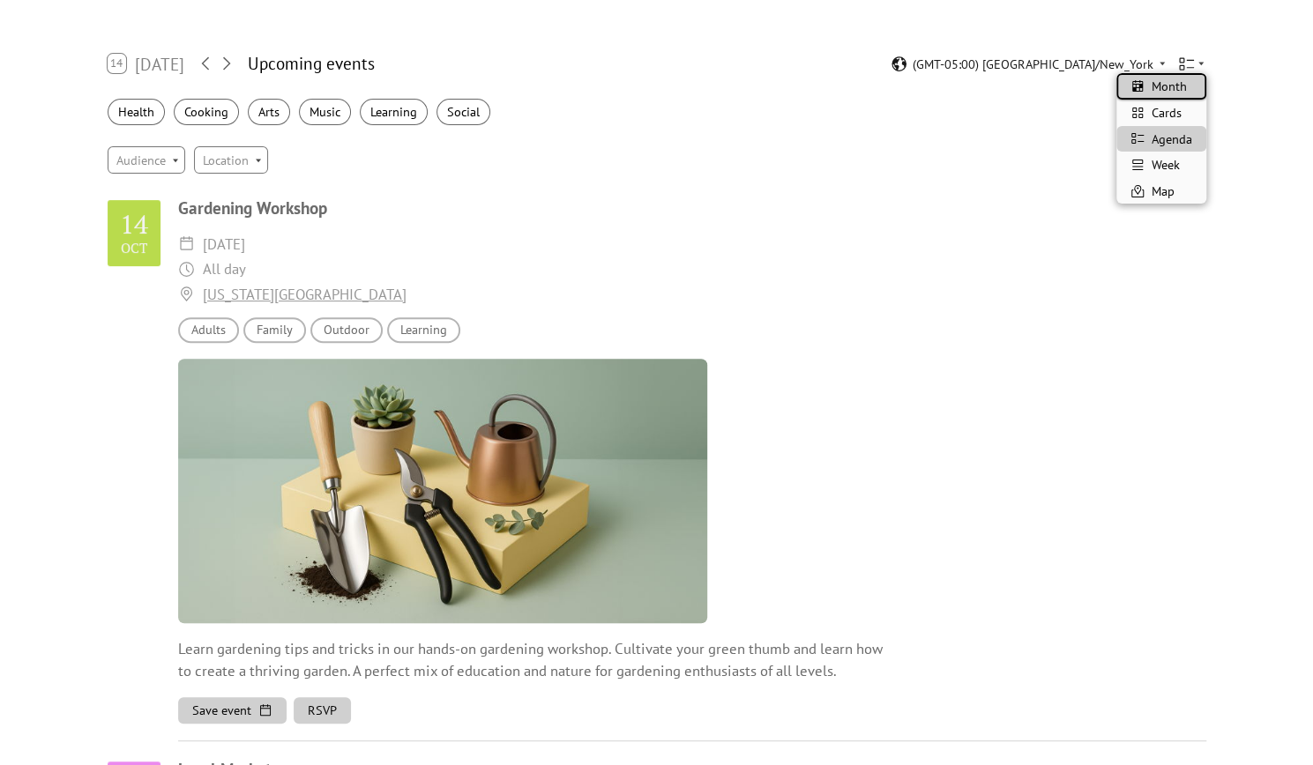
click at [1193, 89] on div "Month" at bounding box center [1161, 86] width 90 height 26
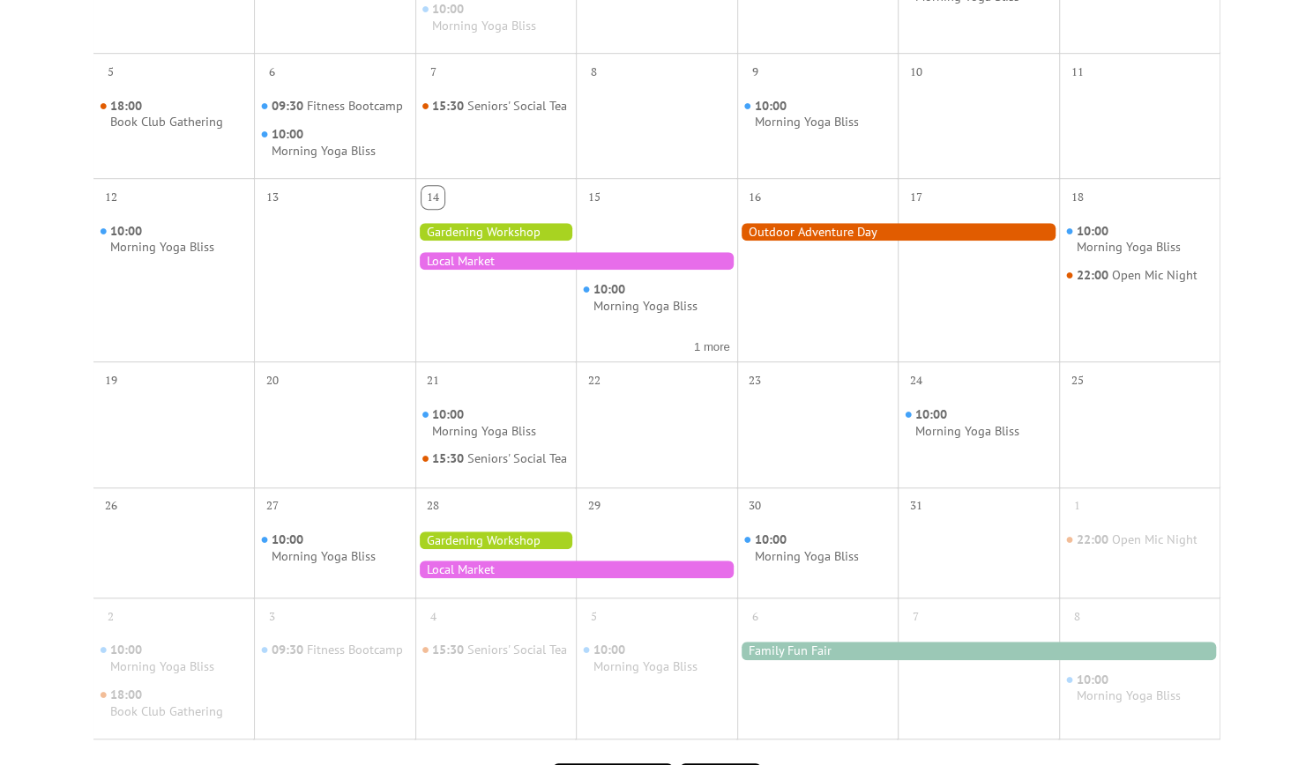
scroll to position [617, 0]
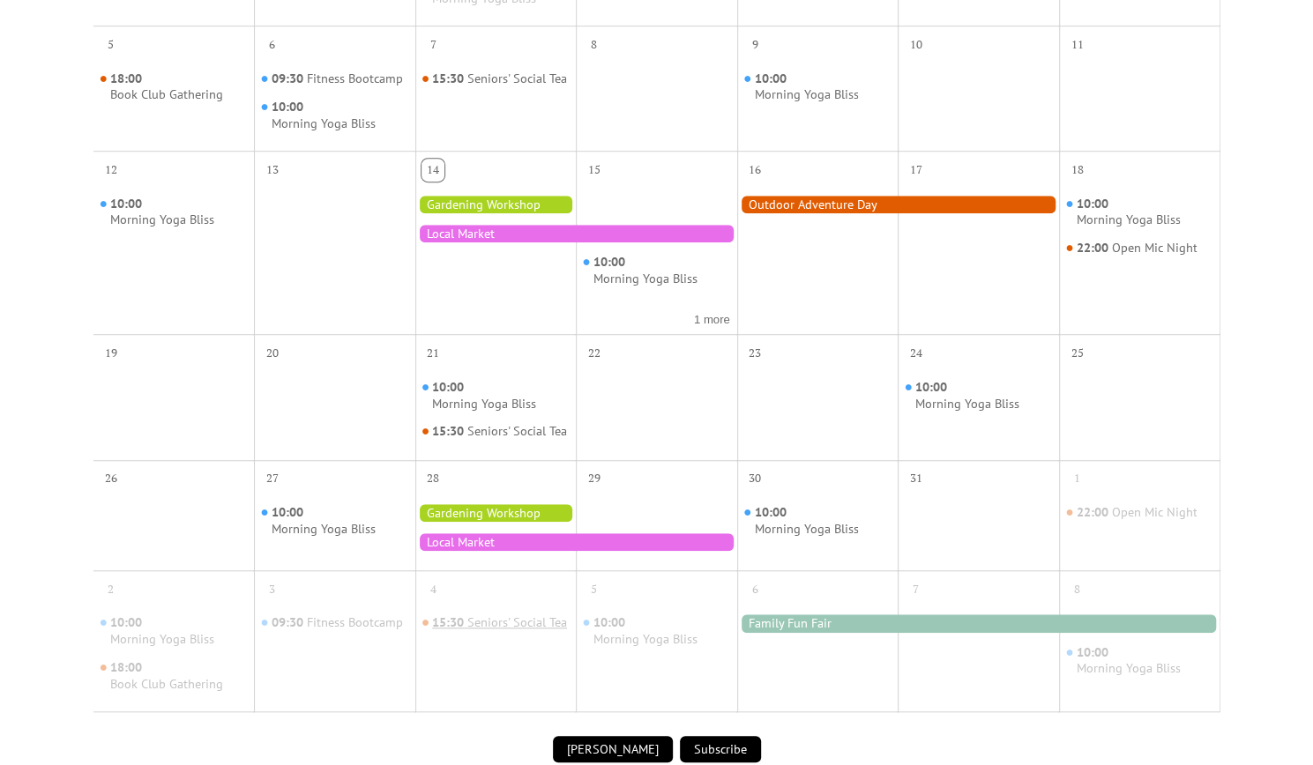
click at [514, 631] on div "Seniors' Social Tea" at bounding box center [517, 623] width 100 height 17
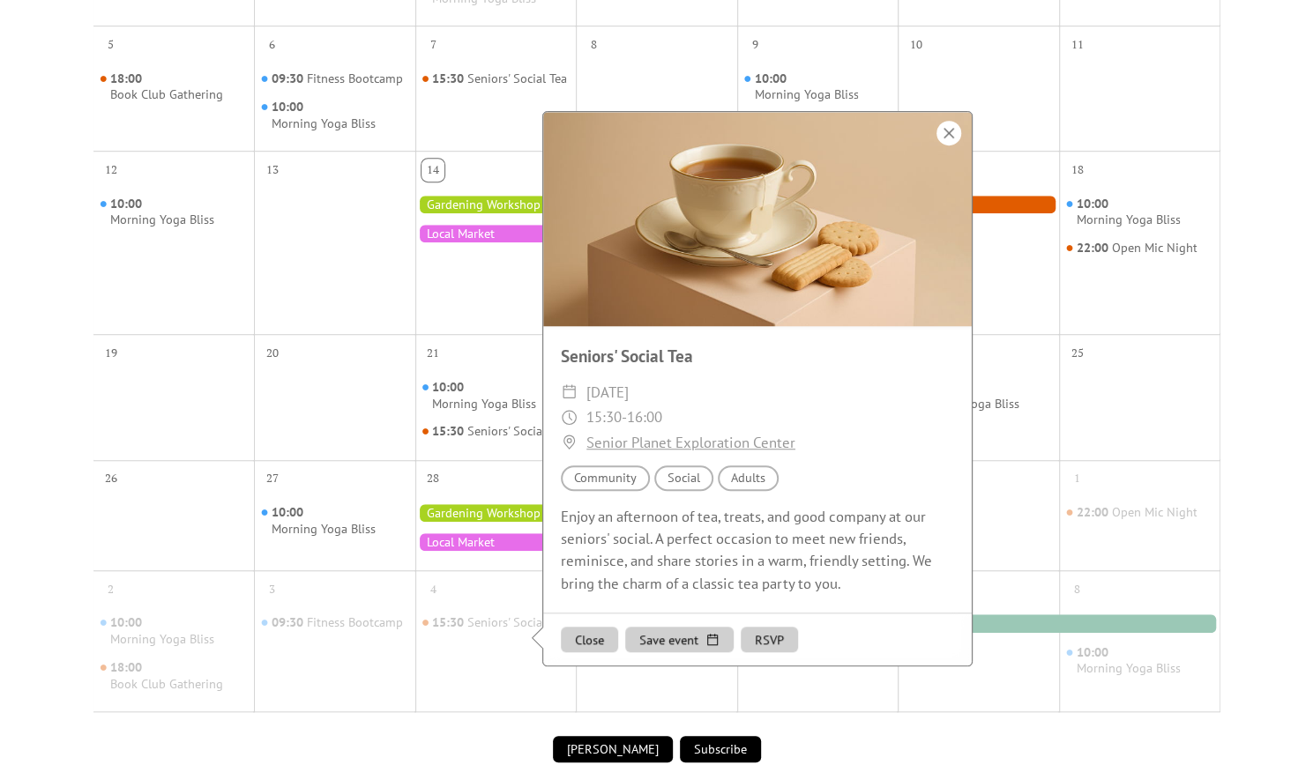
click at [951, 146] on div at bounding box center [949, 133] width 25 height 25
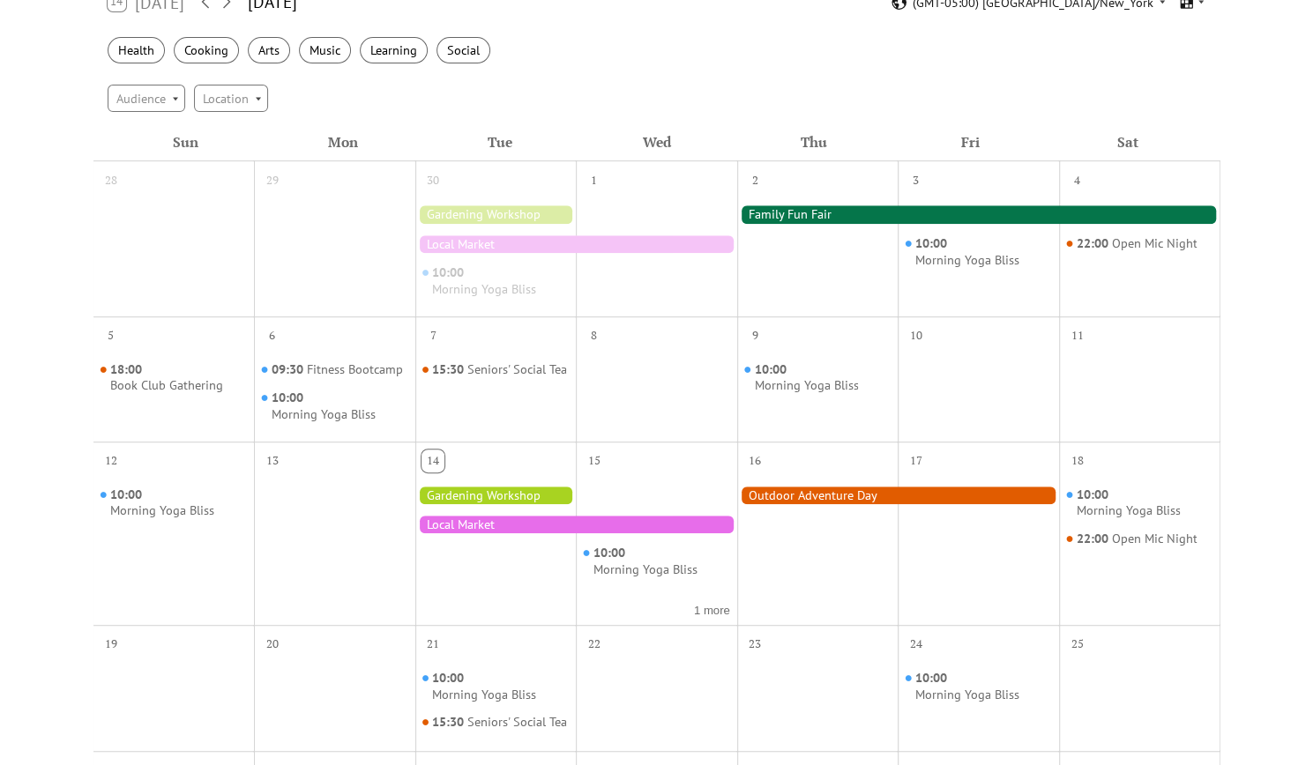
scroll to position [353, 0]
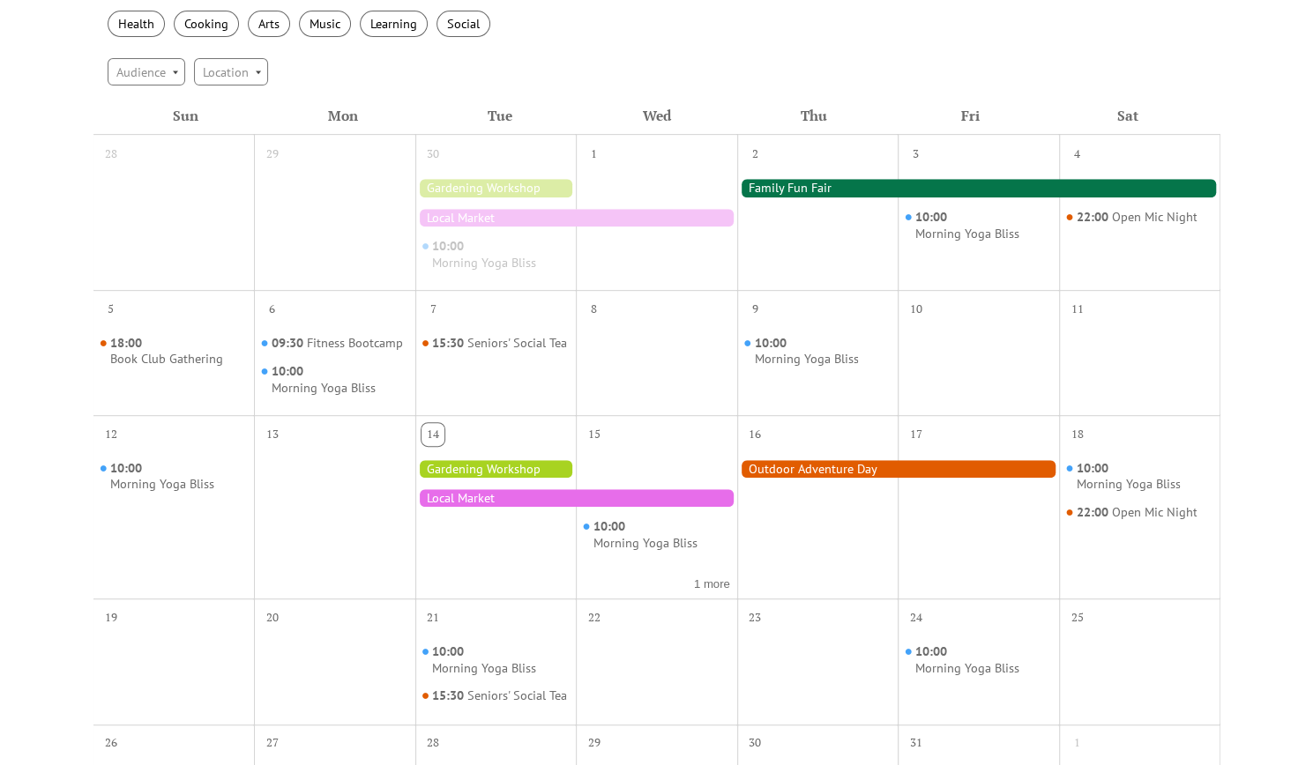
click at [659, 222] on div at bounding box center [576, 218] width 322 height 18
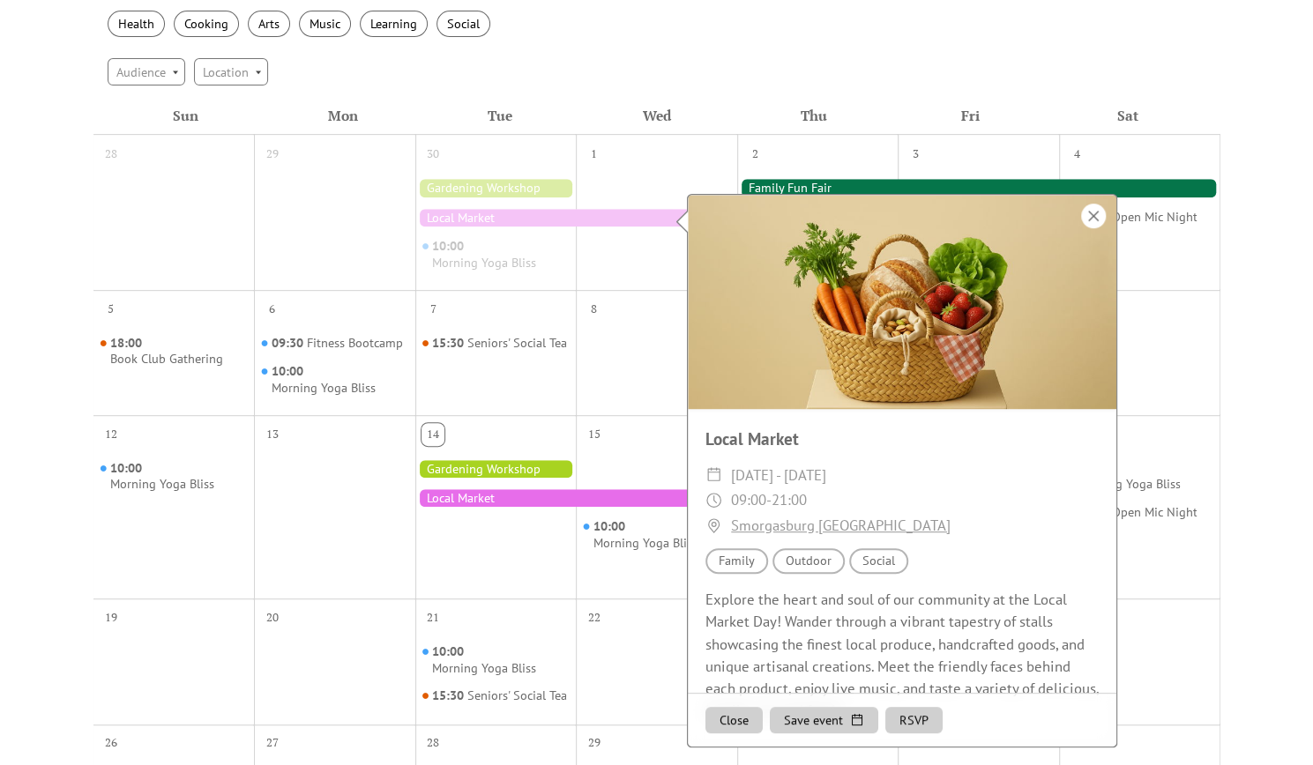
click at [1095, 218] on div at bounding box center [1093, 216] width 25 height 25
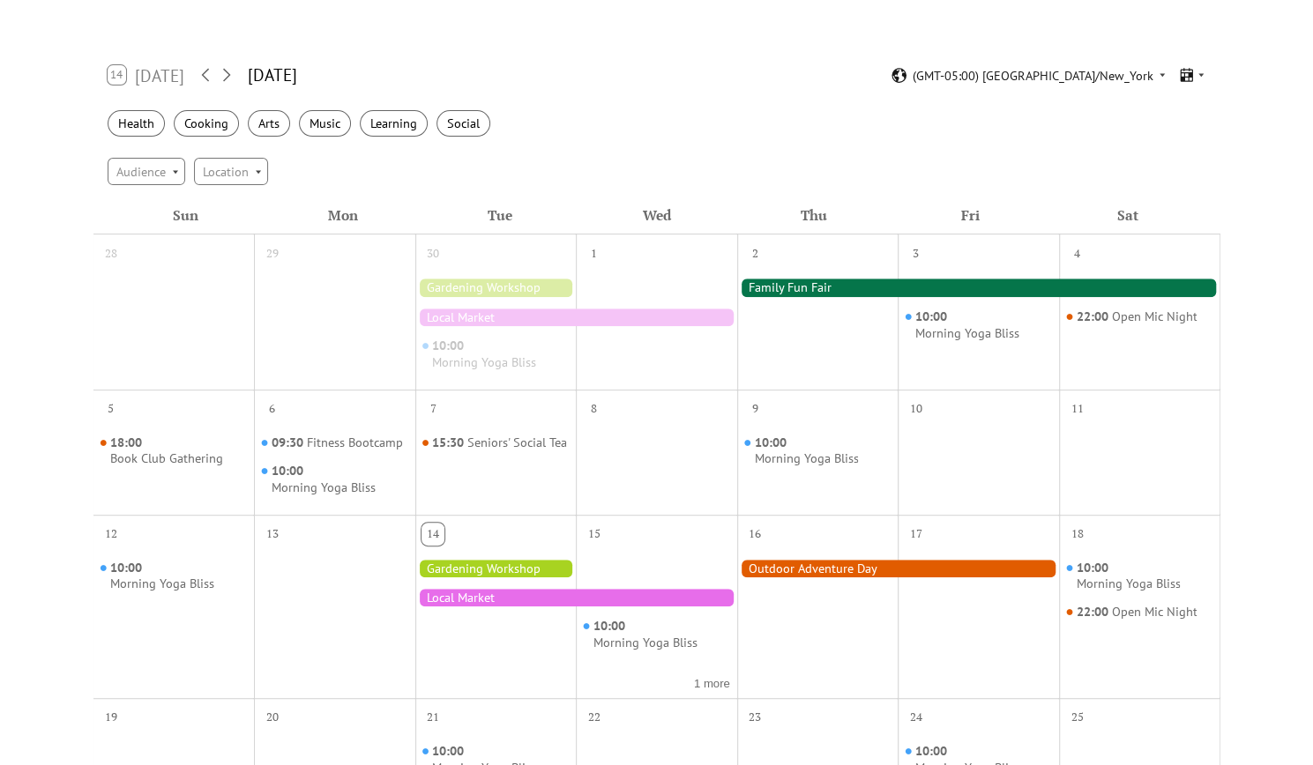
scroll to position [265, 0]
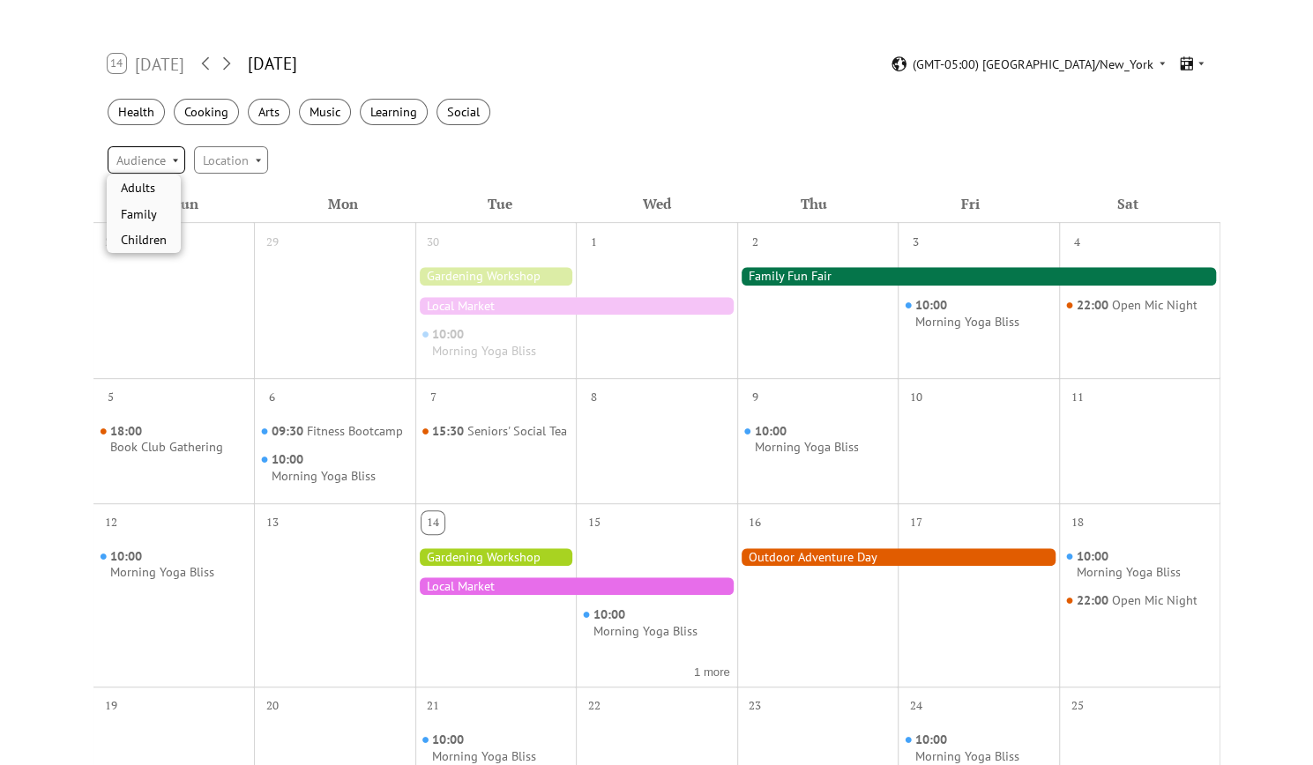
click at [167, 165] on div "Audience" at bounding box center [147, 159] width 78 height 26
click at [247, 158] on div "Location" at bounding box center [231, 159] width 74 height 26
click at [69, 188] on div "Events Calendar Demo Loading the Events Calendar..." at bounding box center [656, 520] width 1313 height 1409
click at [716, 676] on button "1 more" at bounding box center [712, 671] width 50 height 18
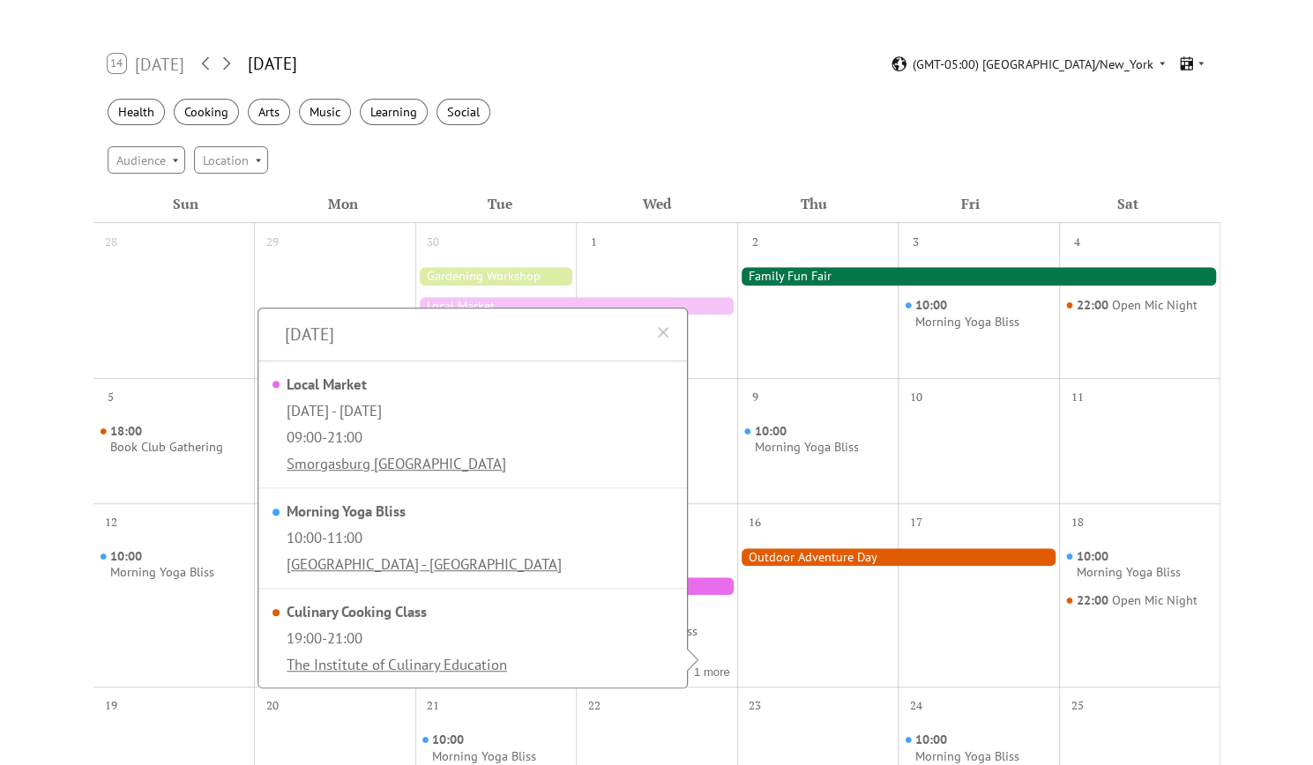
click at [51, 351] on div "Events Calendar Demo Loading the Events Calendar..." at bounding box center [656, 520] width 1313 height 1409
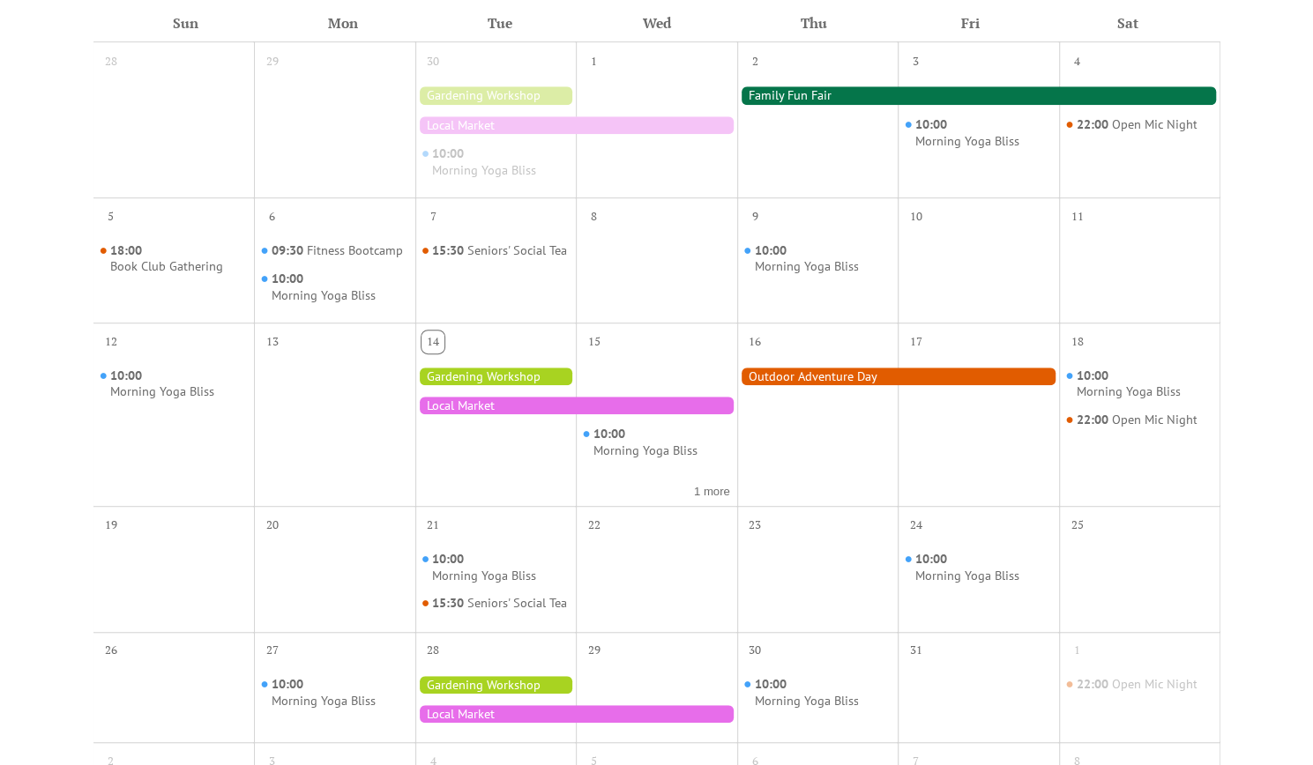
scroll to position [176, 0]
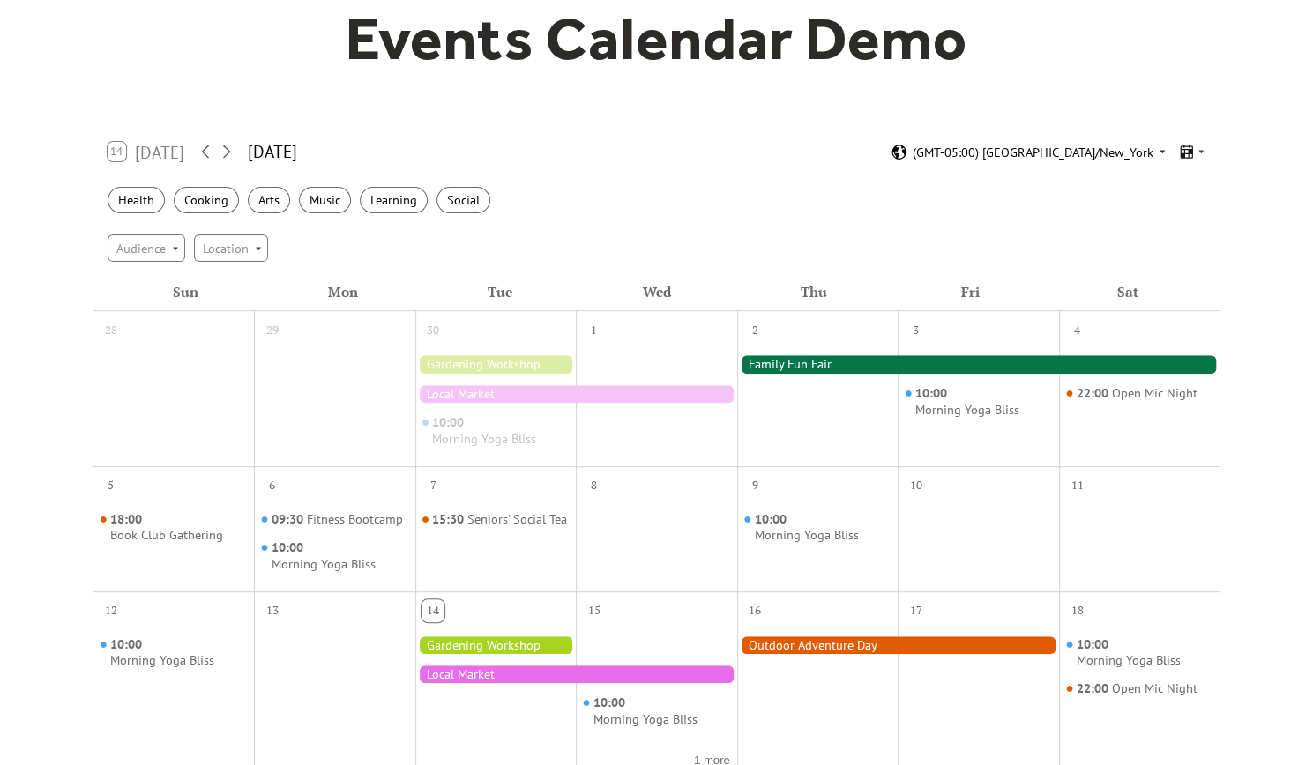
click at [1074, 155] on span "(GMT-05:00) [GEOGRAPHIC_DATA]/New_York" at bounding box center [1032, 152] width 241 height 12
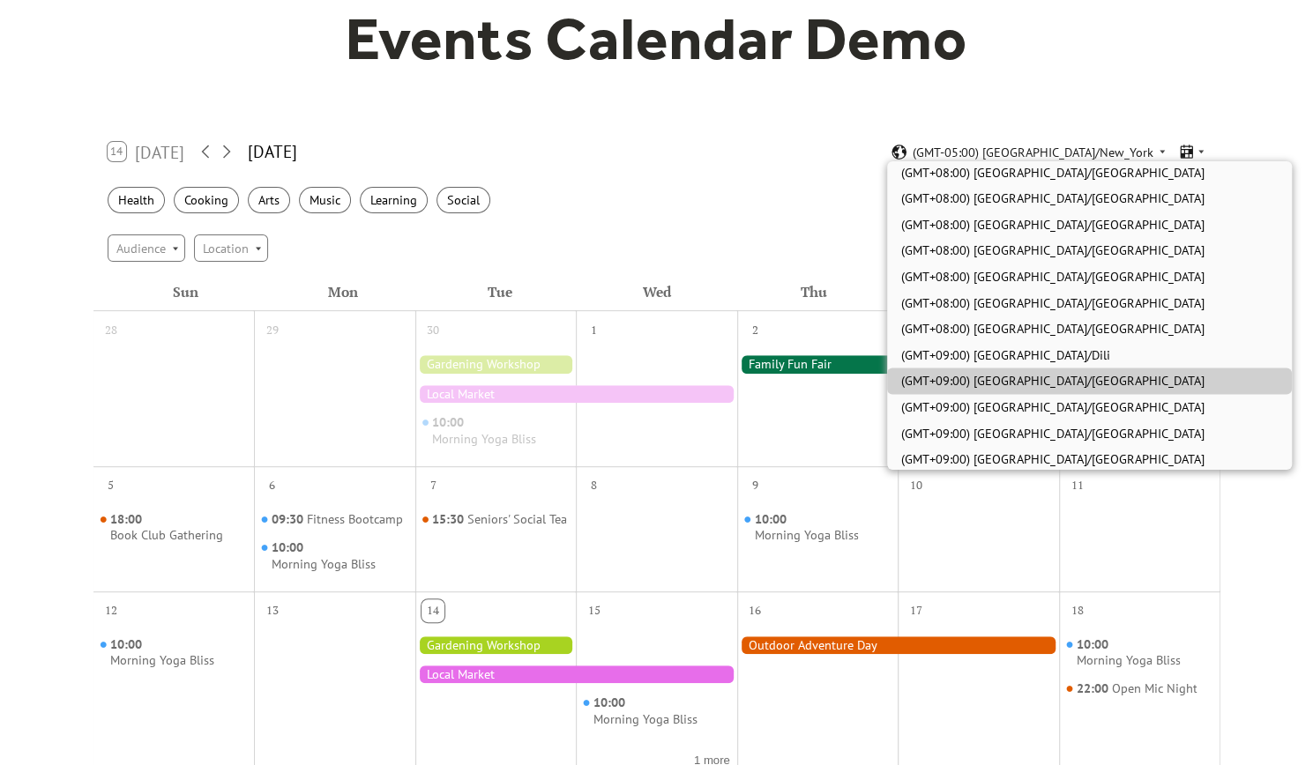
scroll to position [5231, 0]
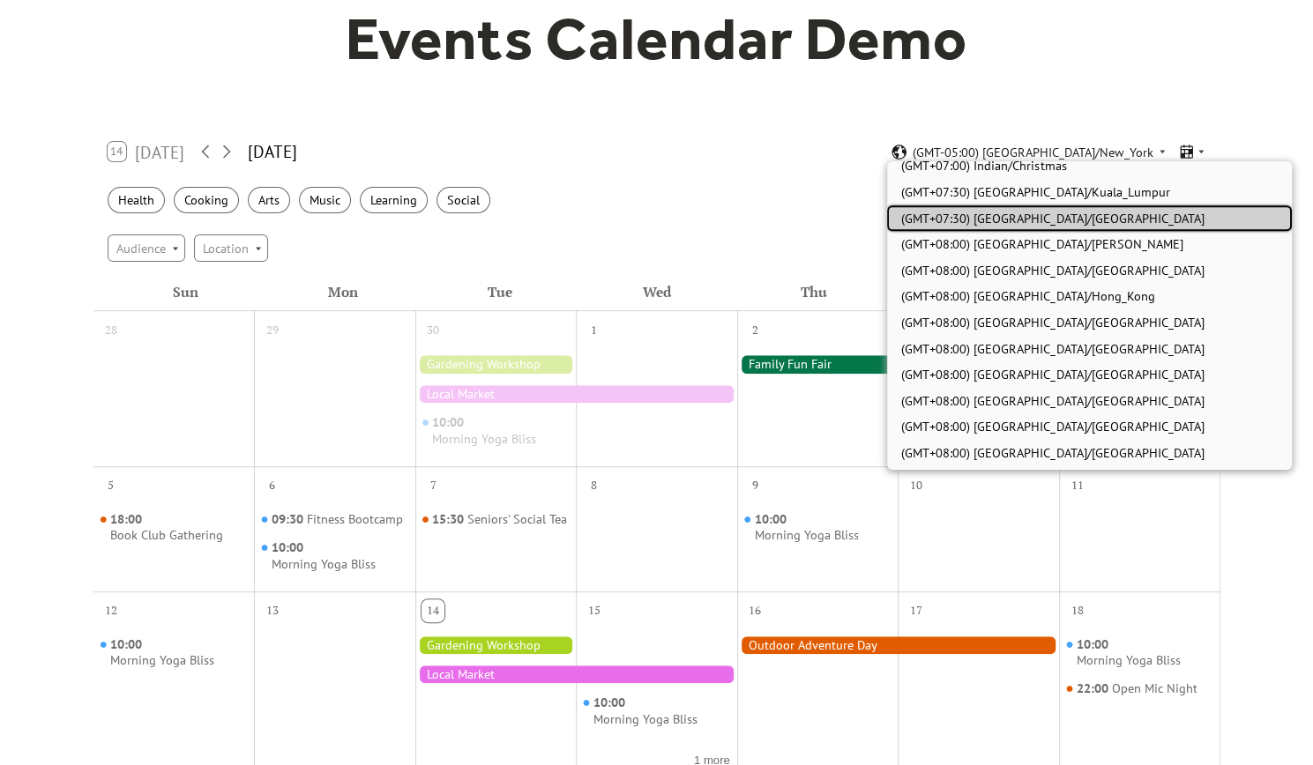
click at [1039, 216] on span "(GMT+07:30) [GEOGRAPHIC_DATA]/[GEOGRAPHIC_DATA]" at bounding box center [1052, 218] width 303 height 19
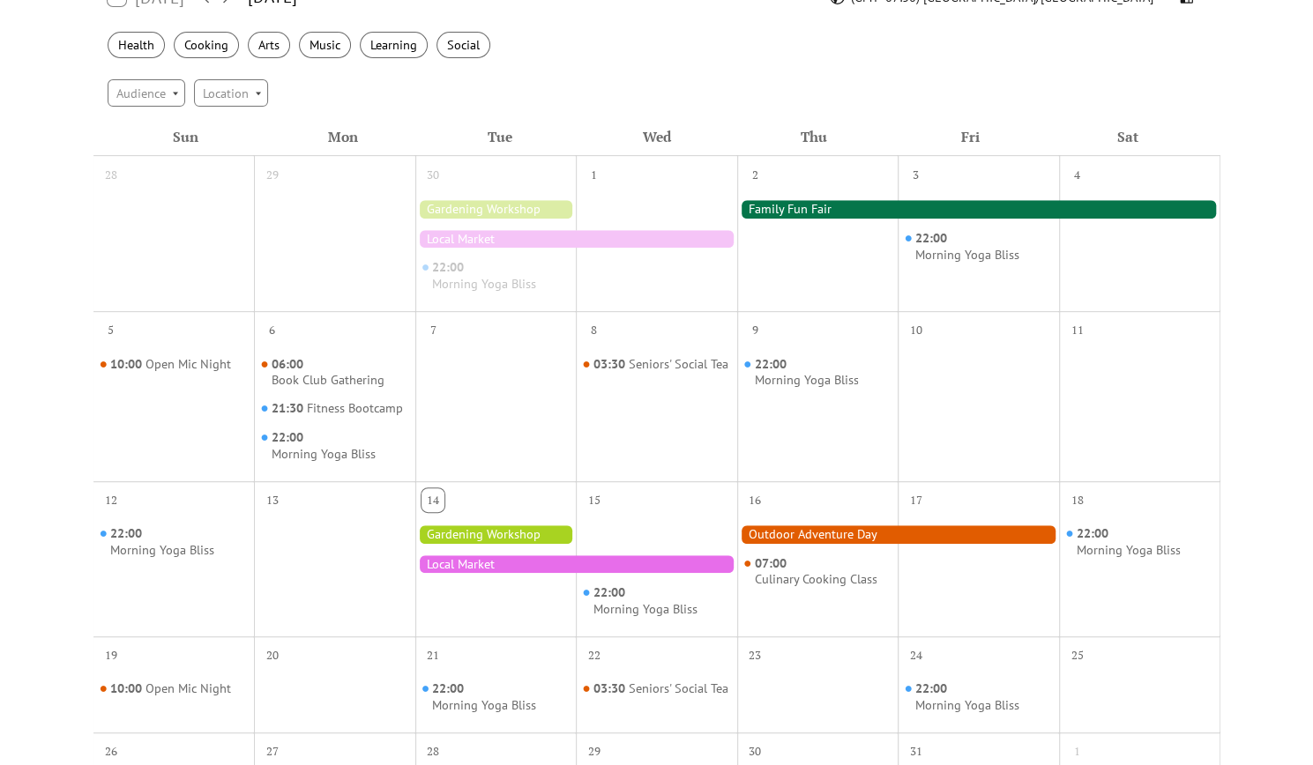
scroll to position [265, 0]
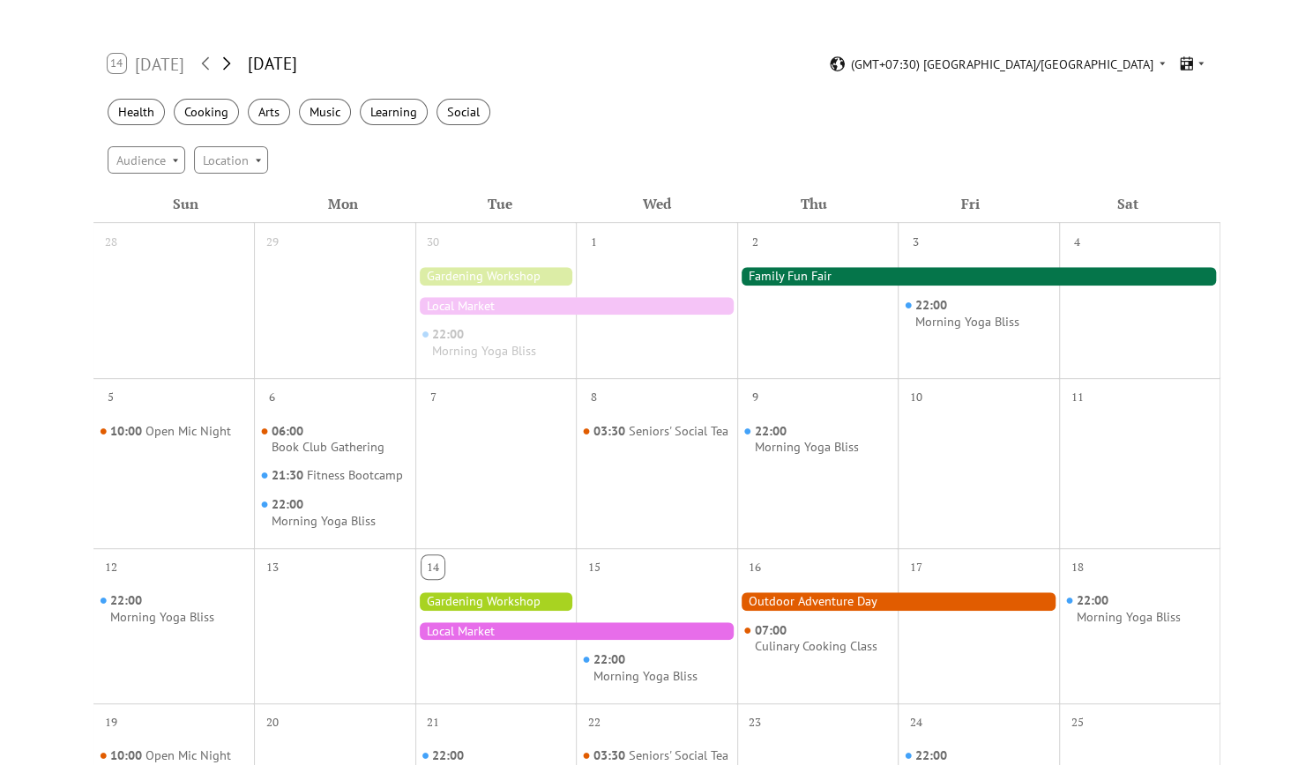
click at [226, 61] on icon at bounding box center [226, 63] width 21 height 21
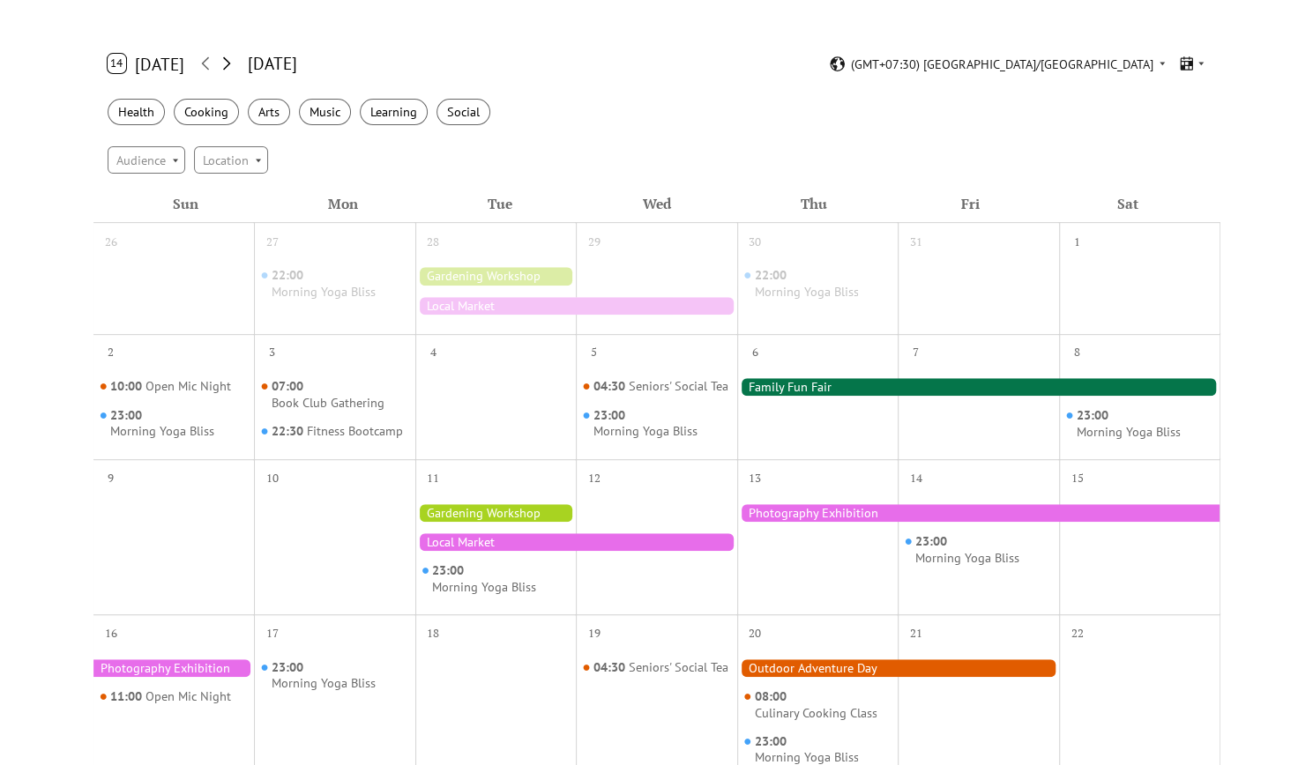
click at [226, 61] on icon at bounding box center [226, 63] width 21 height 21
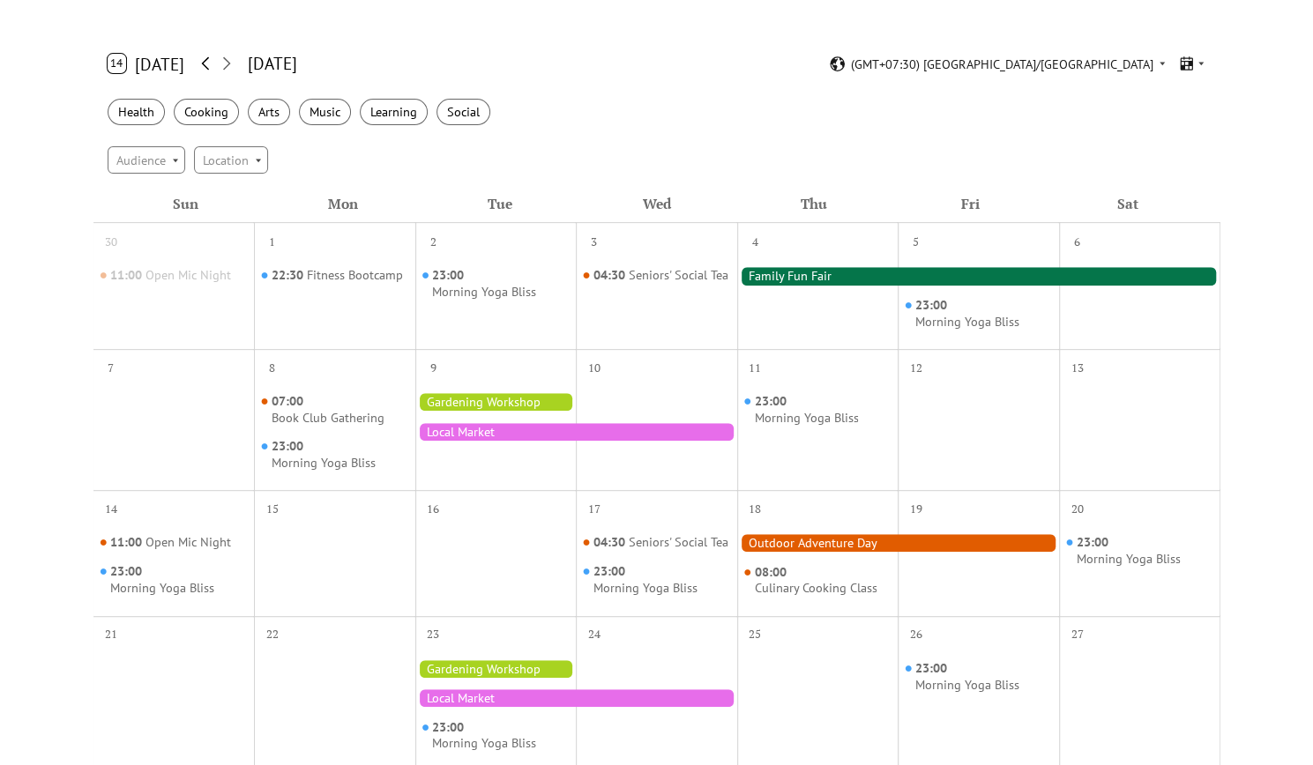
click at [200, 63] on icon at bounding box center [205, 63] width 21 height 21
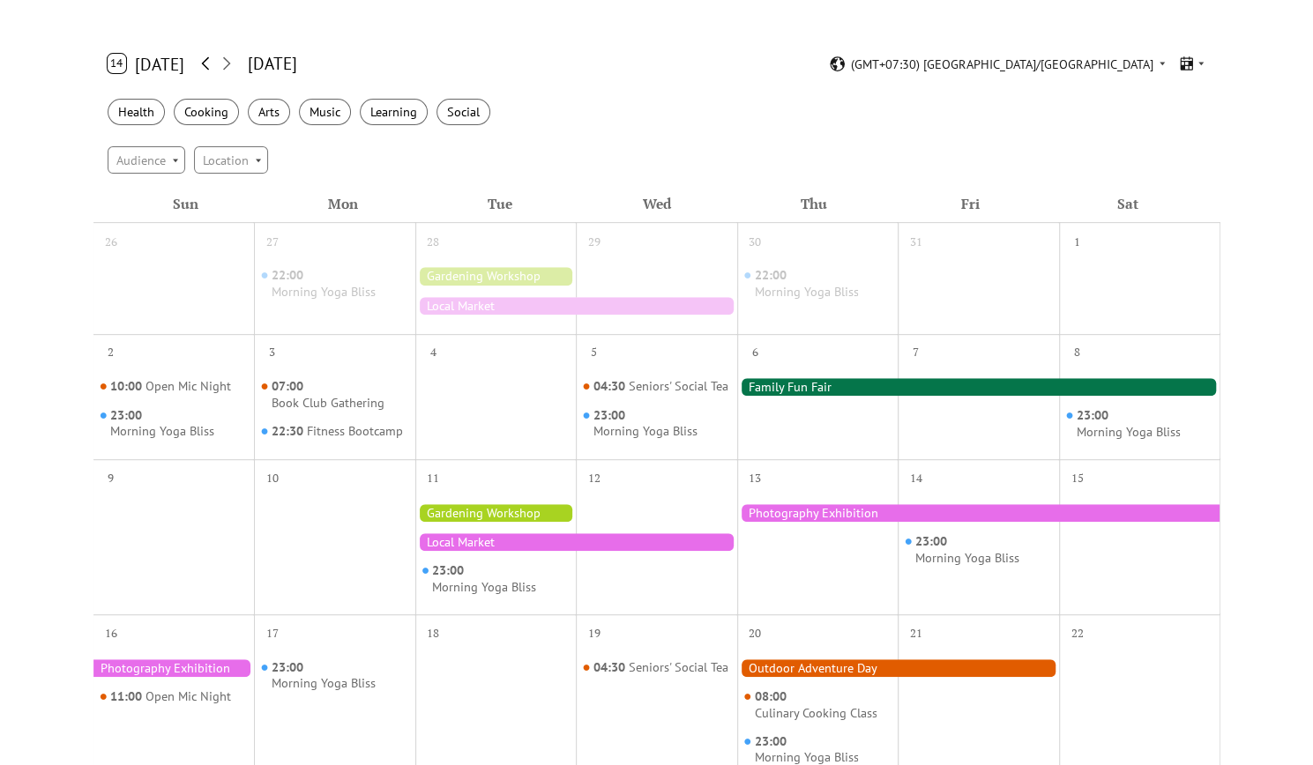
click at [200, 63] on icon at bounding box center [205, 63] width 21 height 21
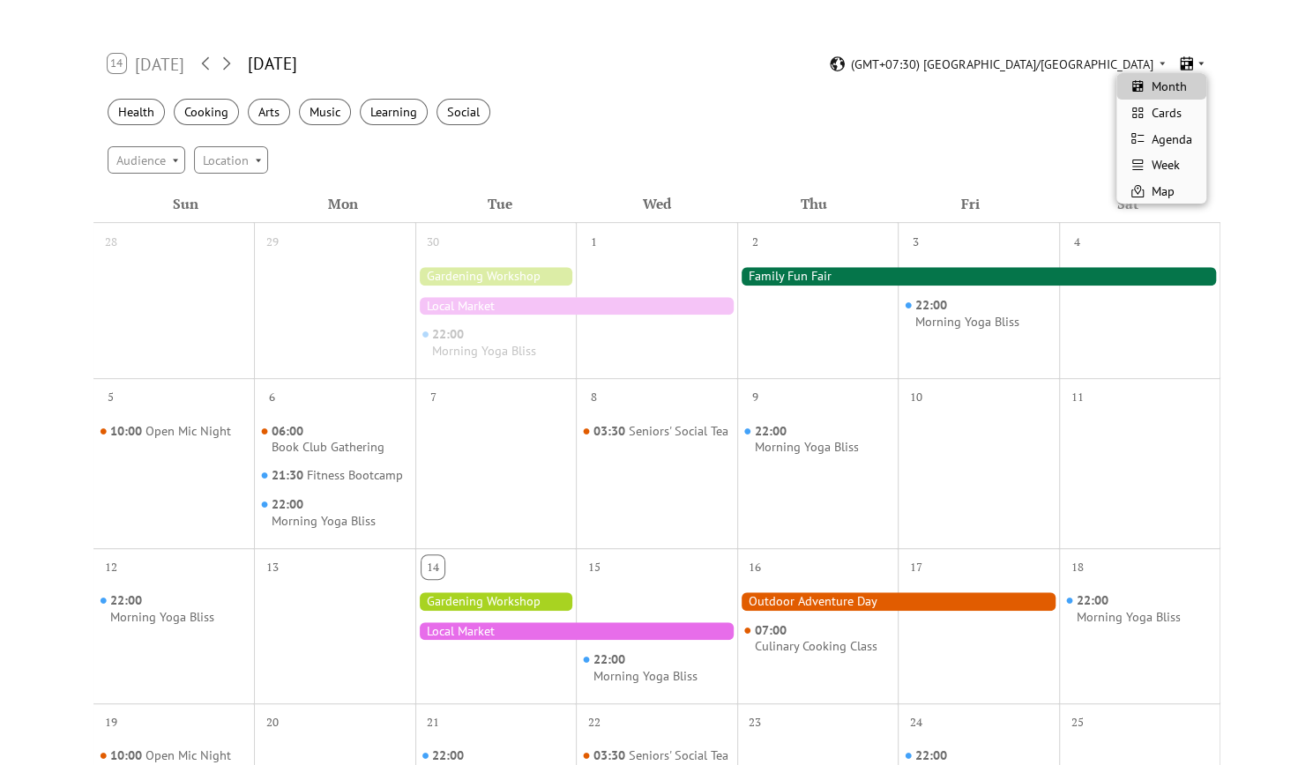
click at [1194, 65] on icon at bounding box center [1186, 64] width 17 height 17
click at [1178, 111] on span "Cards" at bounding box center [1167, 112] width 30 height 19
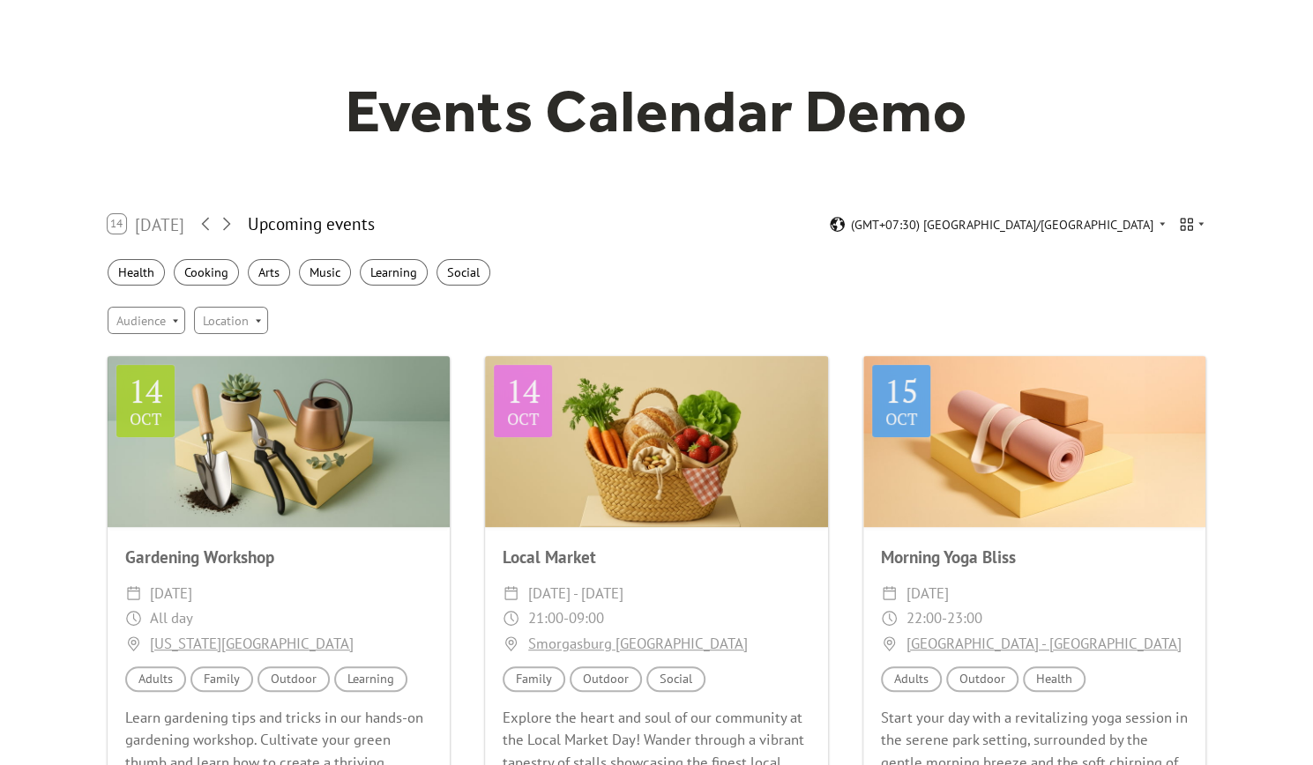
scroll to position [88, 0]
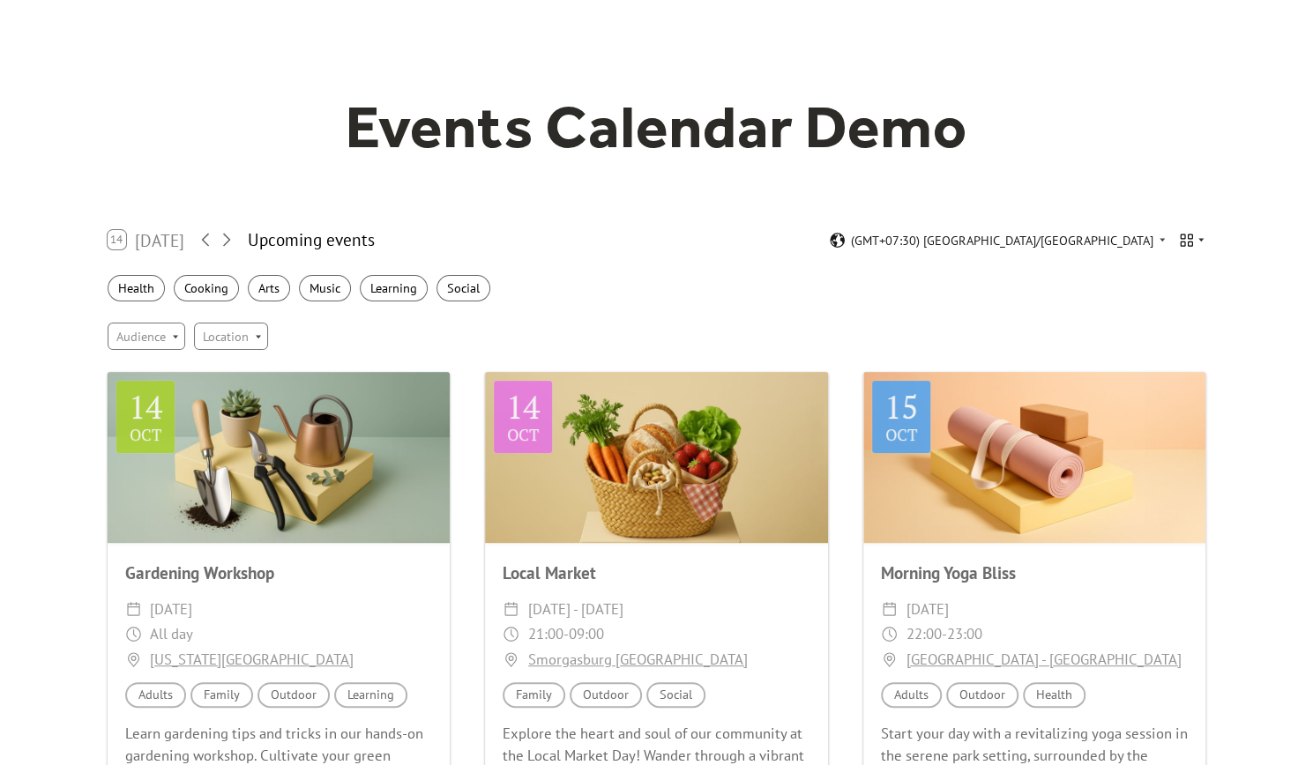
click at [1197, 241] on icon at bounding box center [1201, 240] width 11 height 11
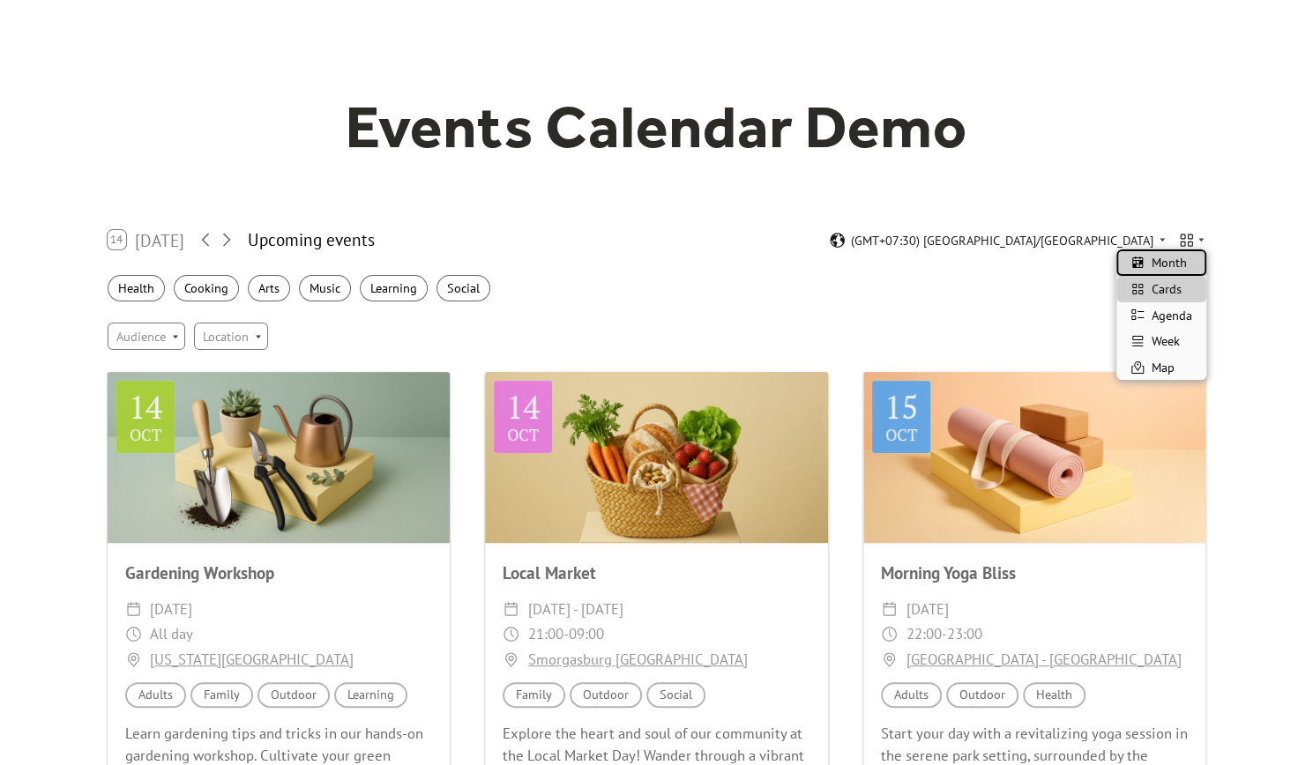
click at [1160, 269] on span "Month" at bounding box center [1169, 262] width 35 height 19
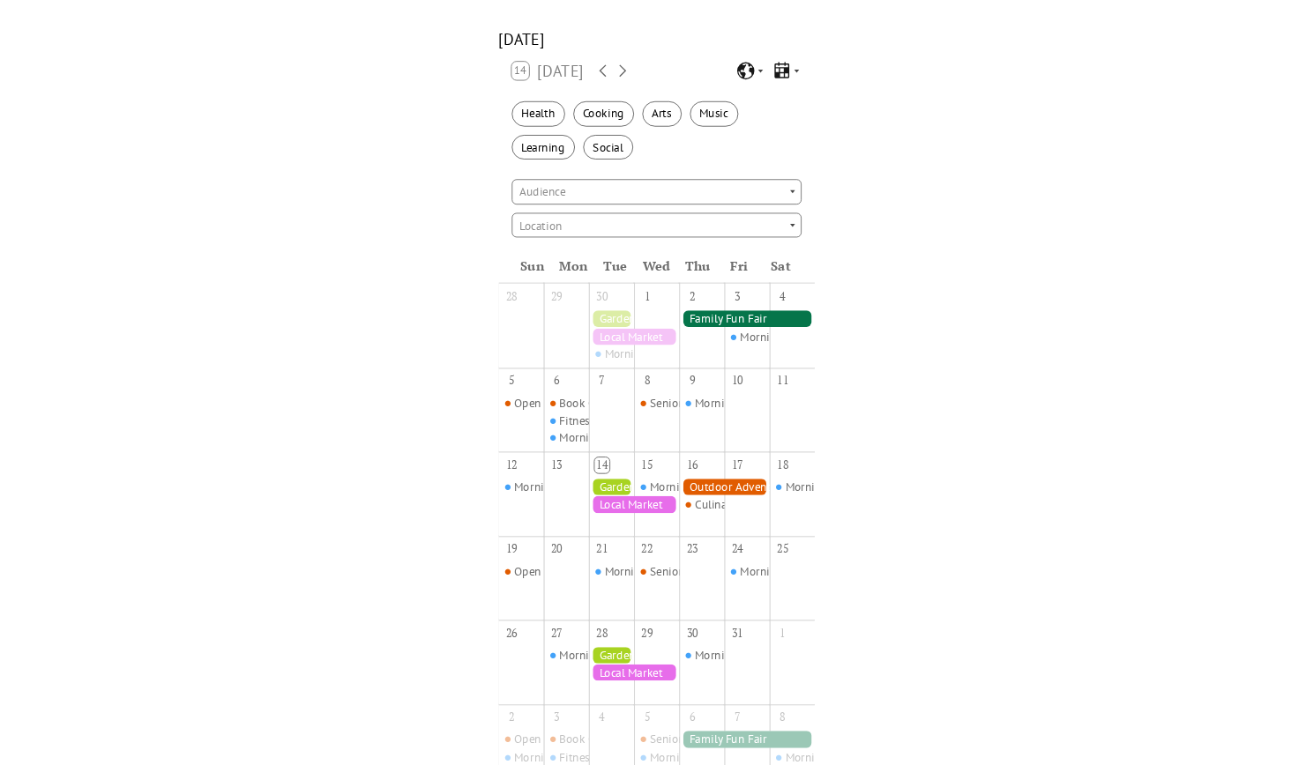
scroll to position [190, 0]
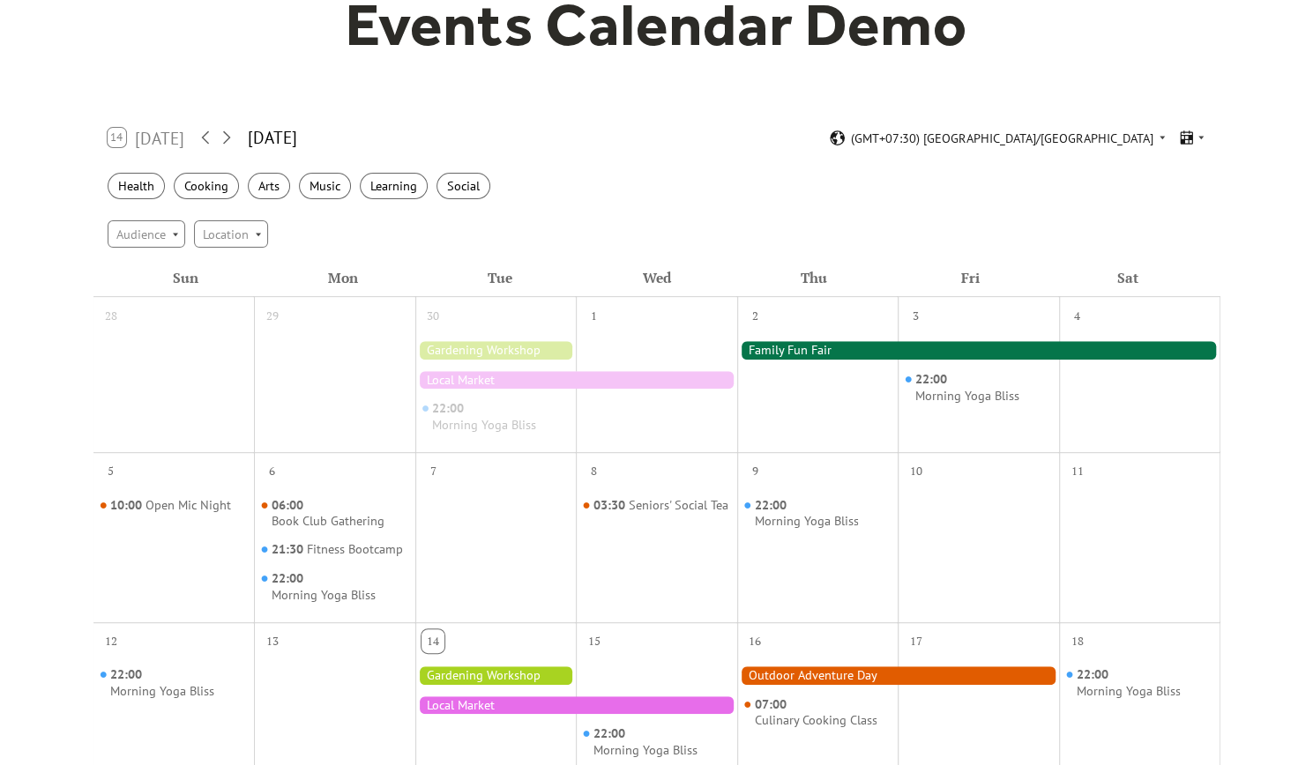
click at [926, 200] on div "Health Cooking Arts Music Learning Social" at bounding box center [656, 186] width 1127 height 49
click at [748, 116] on div "14 [DATE] [DATE] (GMT+07:30) [GEOGRAPHIC_DATA]/[GEOGRAPHIC_DATA]" at bounding box center [656, 138] width 1127 height 47
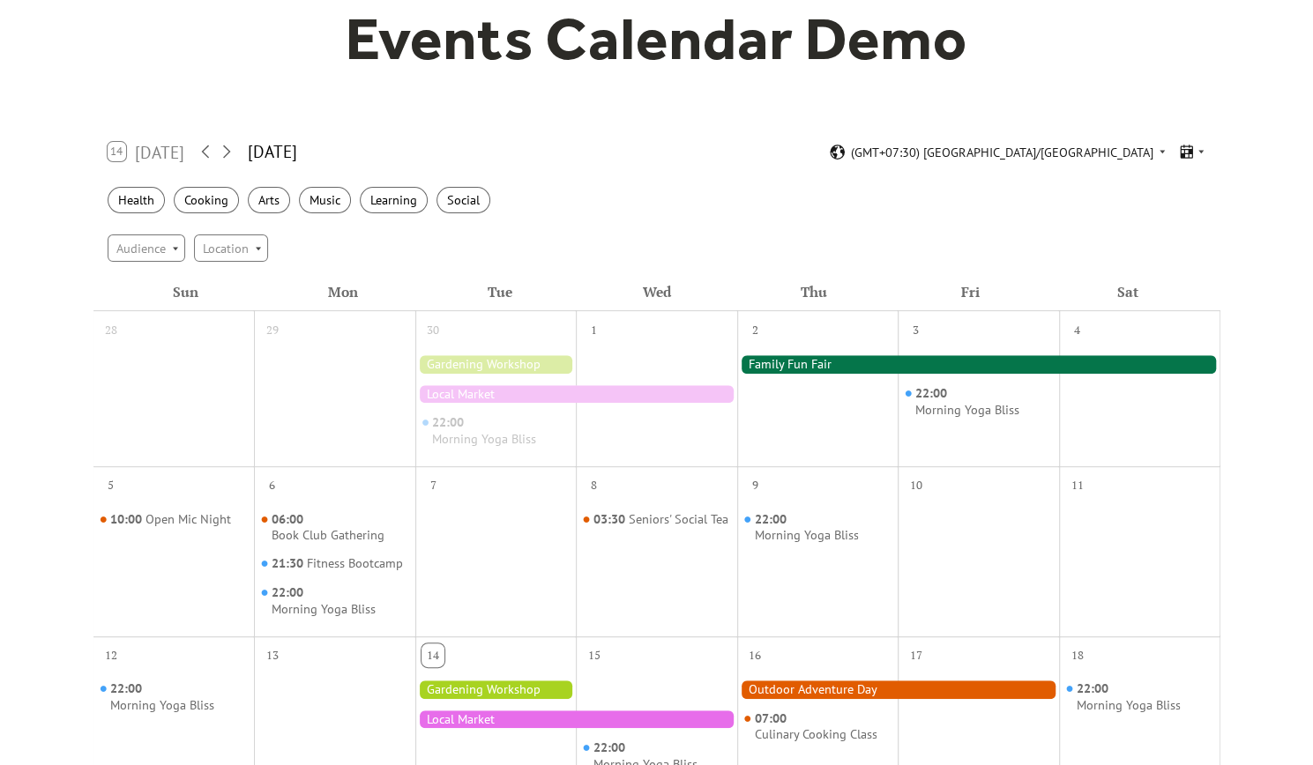
scroll to position [265, 0]
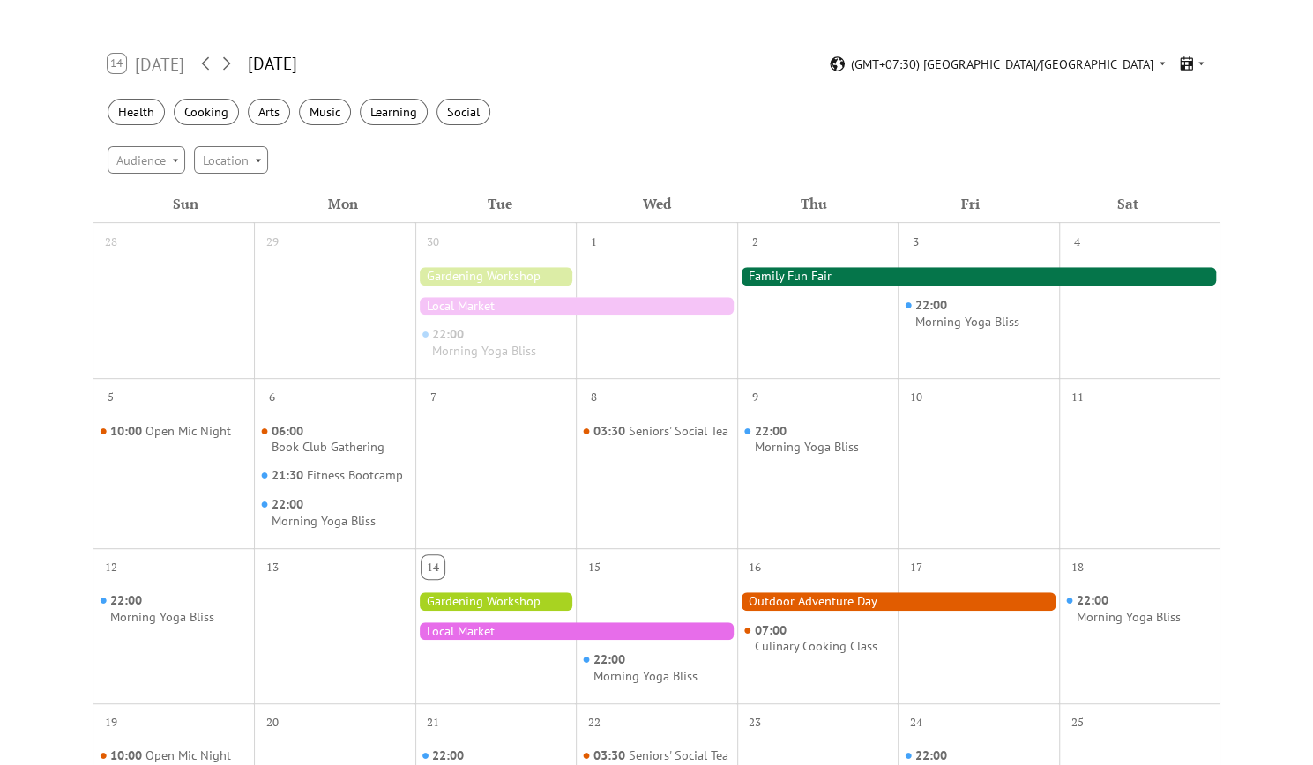
click at [1206, 62] on div "14 [DATE] [DATE] (GMT+07:30) [GEOGRAPHIC_DATA]/[GEOGRAPHIC_DATA]" at bounding box center [656, 64] width 1127 height 47
click at [1196, 66] on icon at bounding box center [1201, 63] width 11 height 11
click at [1174, 113] on span "Cards" at bounding box center [1167, 112] width 30 height 19
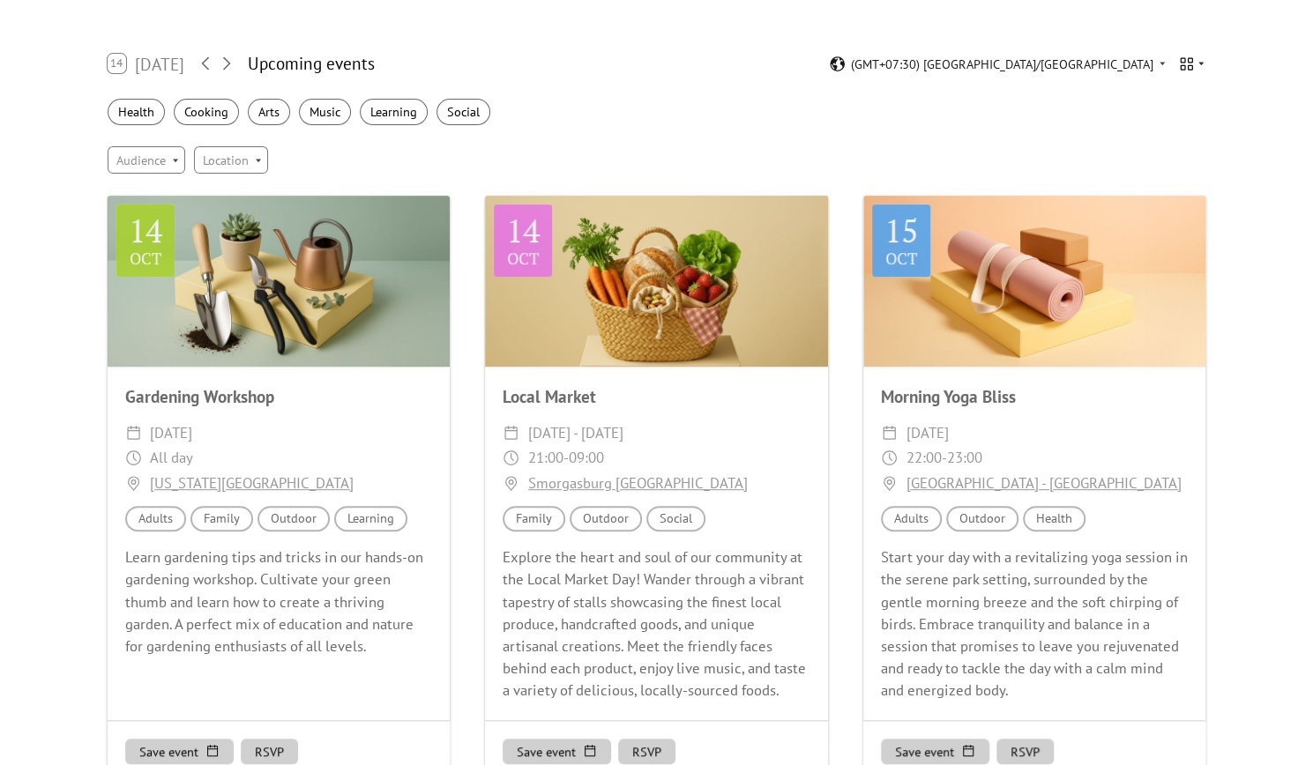
click at [1196, 60] on icon at bounding box center [1201, 63] width 11 height 11
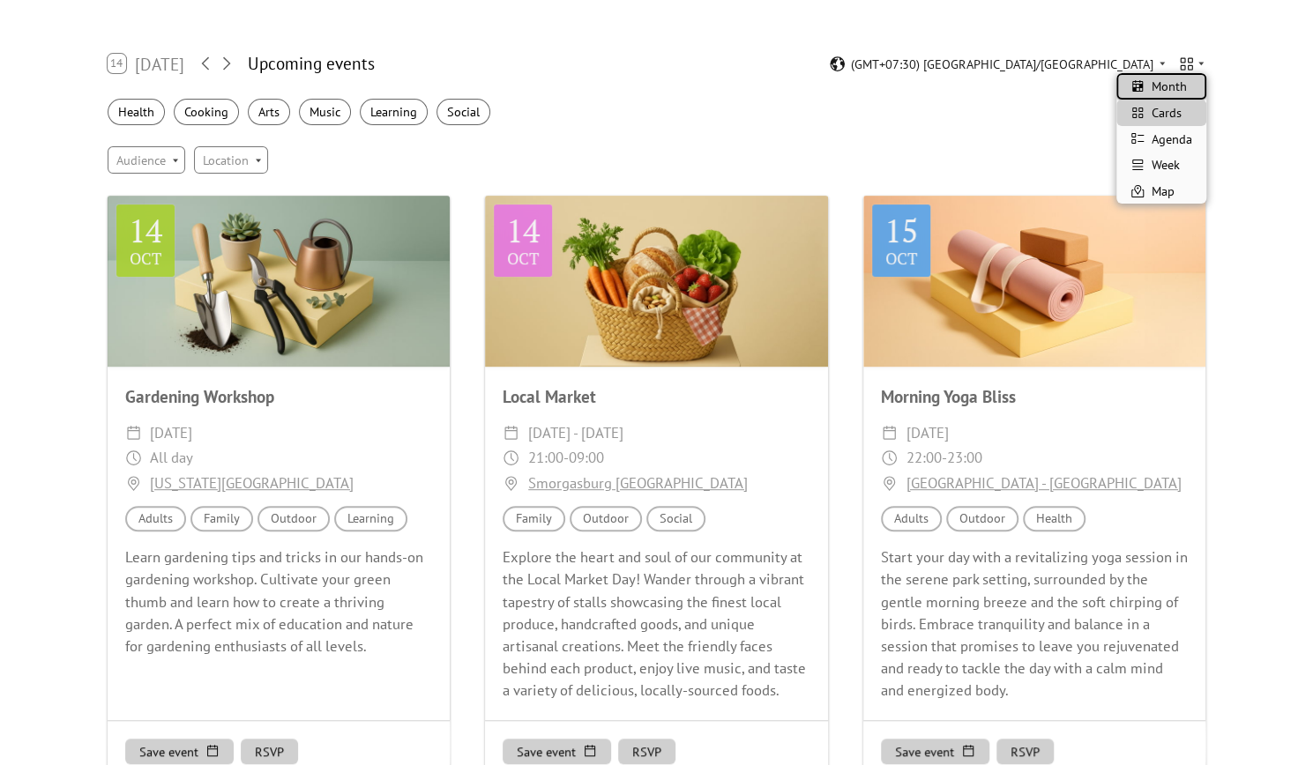
click at [1182, 94] on span "Month" at bounding box center [1169, 86] width 35 height 19
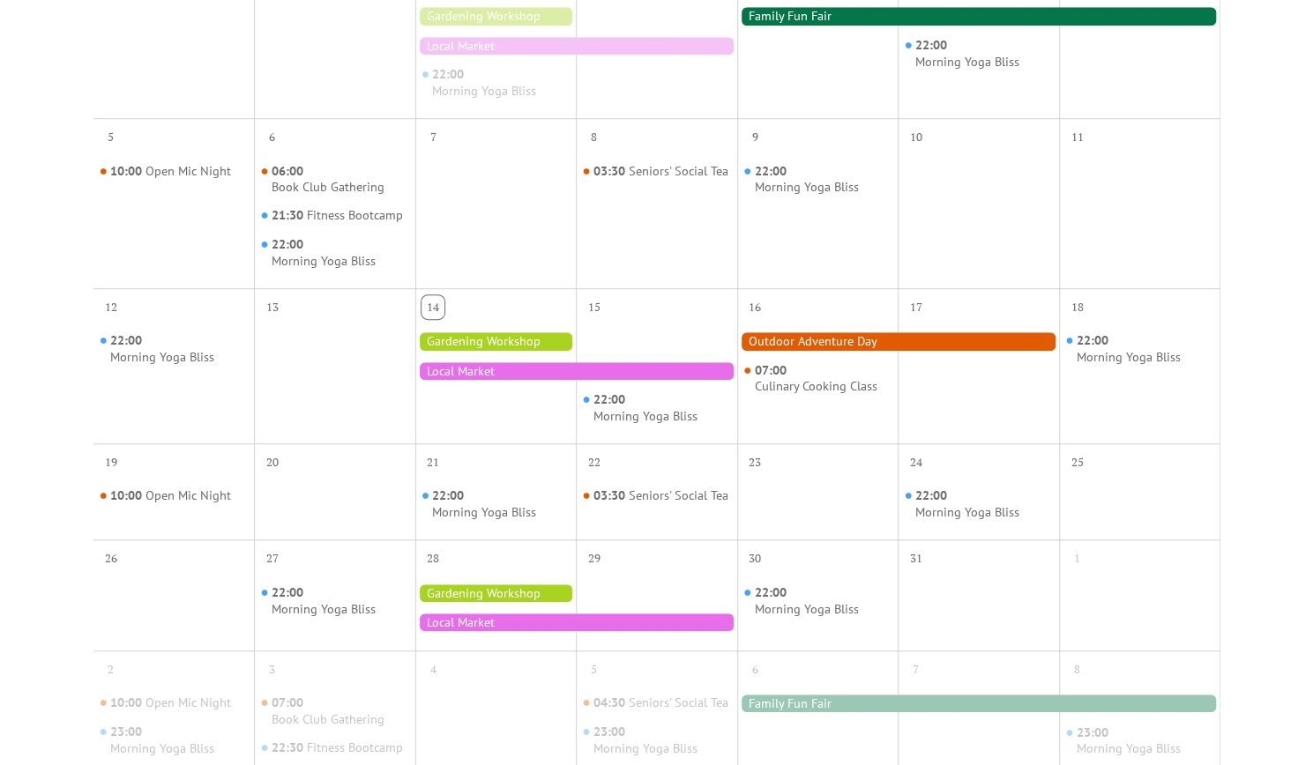
scroll to position [617, 0]
